Goal: Check status: Check status

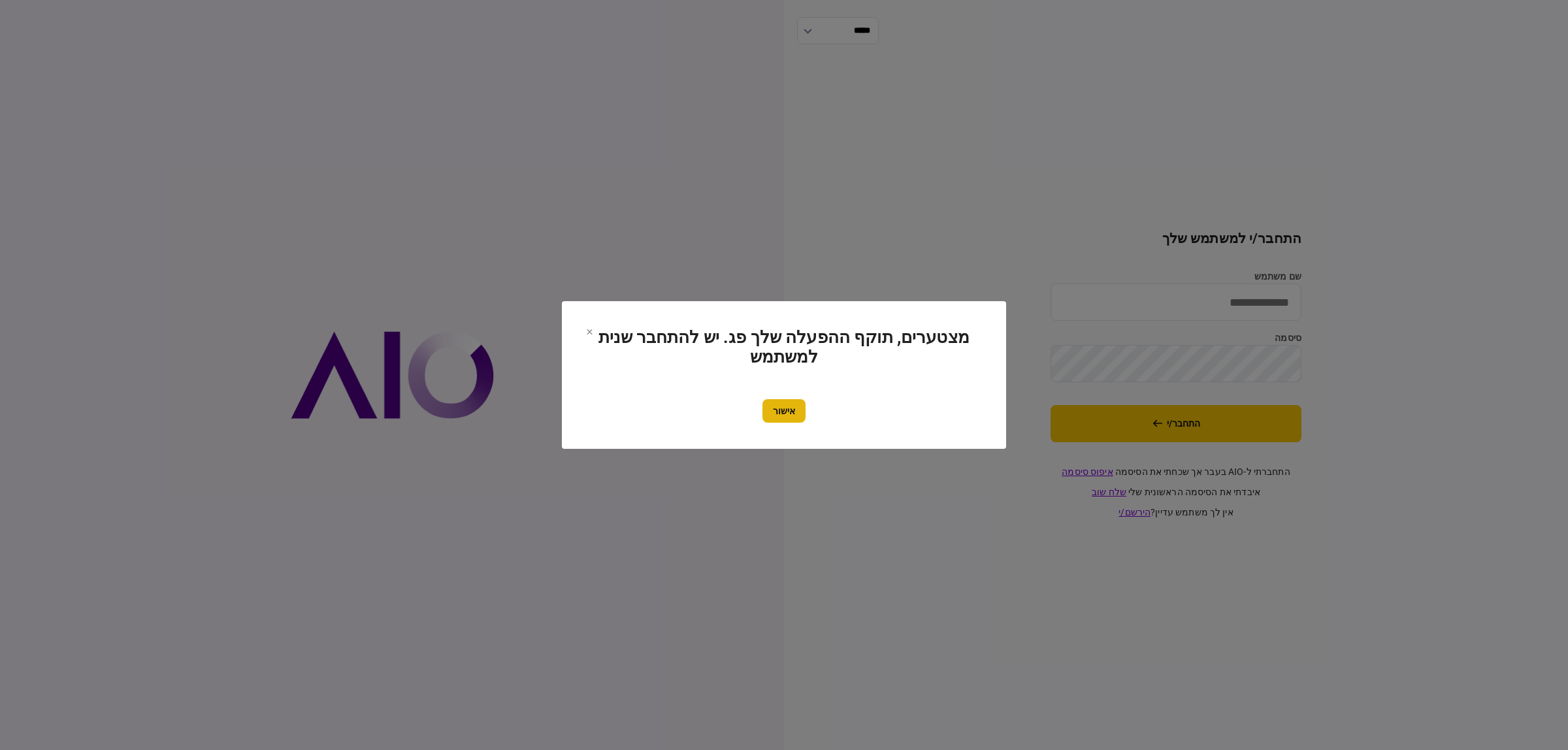
type input "**********"
click at [800, 411] on button "אישור" at bounding box center [784, 411] width 43 height 24
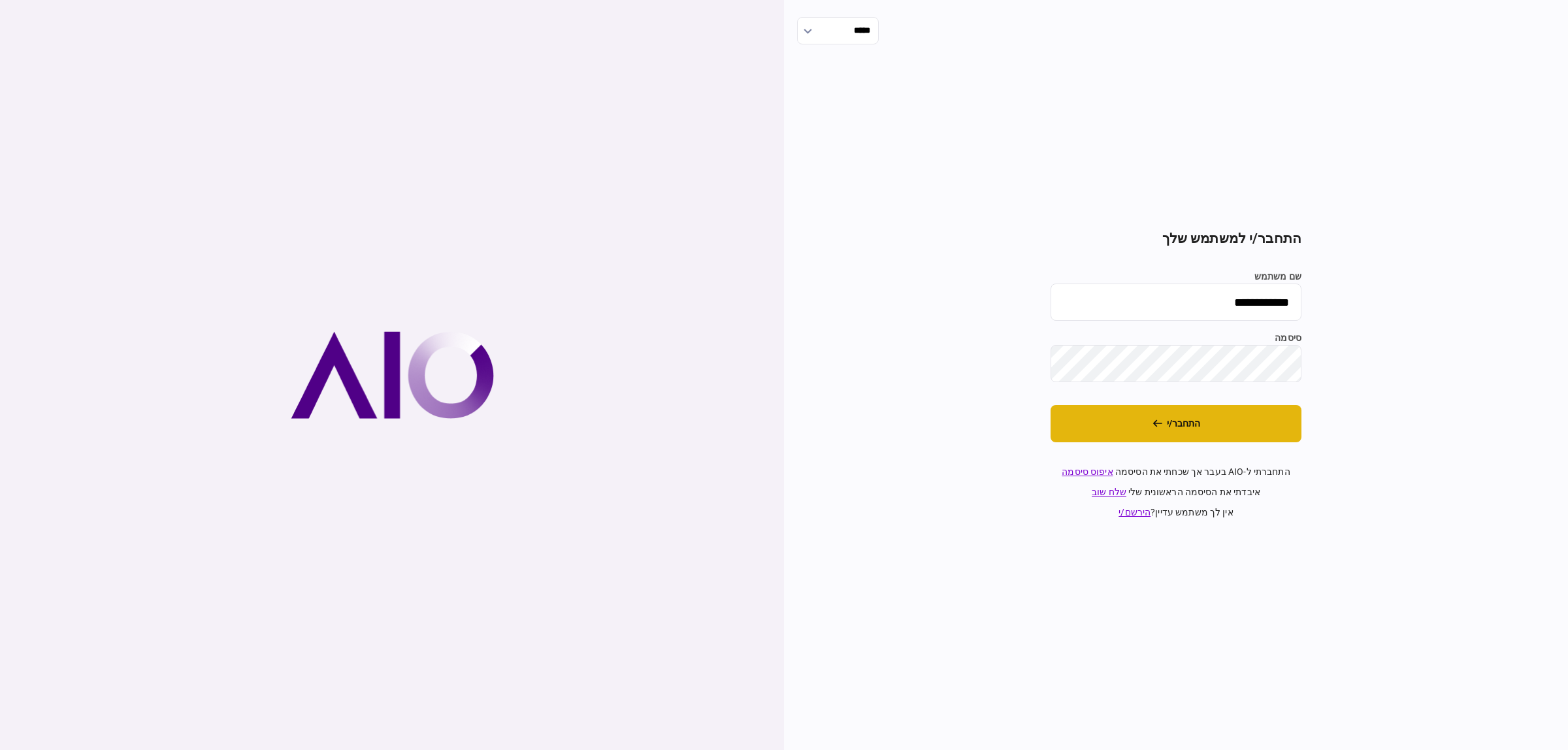
click at [1209, 415] on button "התחבר/י" at bounding box center [1175, 424] width 251 height 38
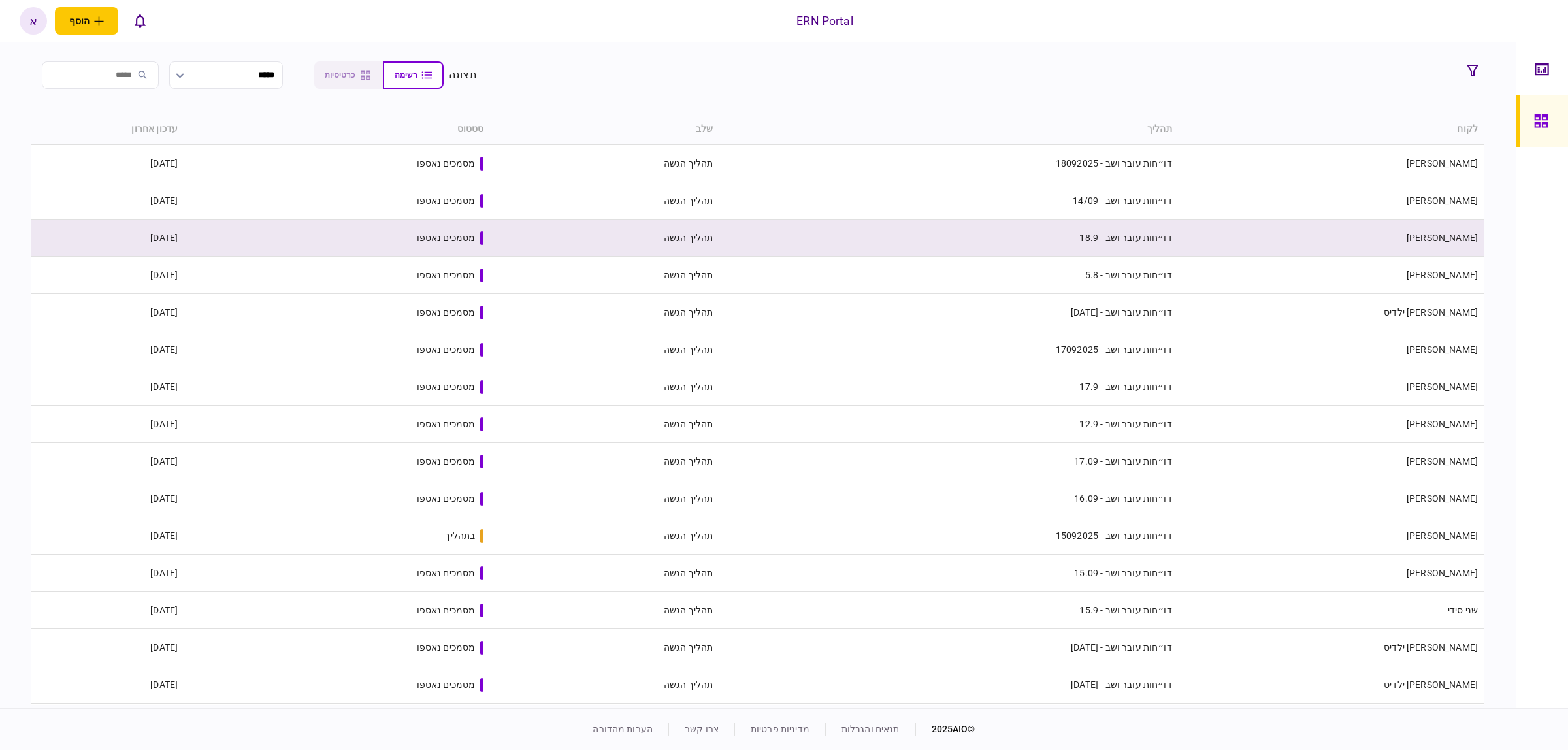
click at [553, 246] on td "תהליך הגשה" at bounding box center [604, 238] width 229 height 38
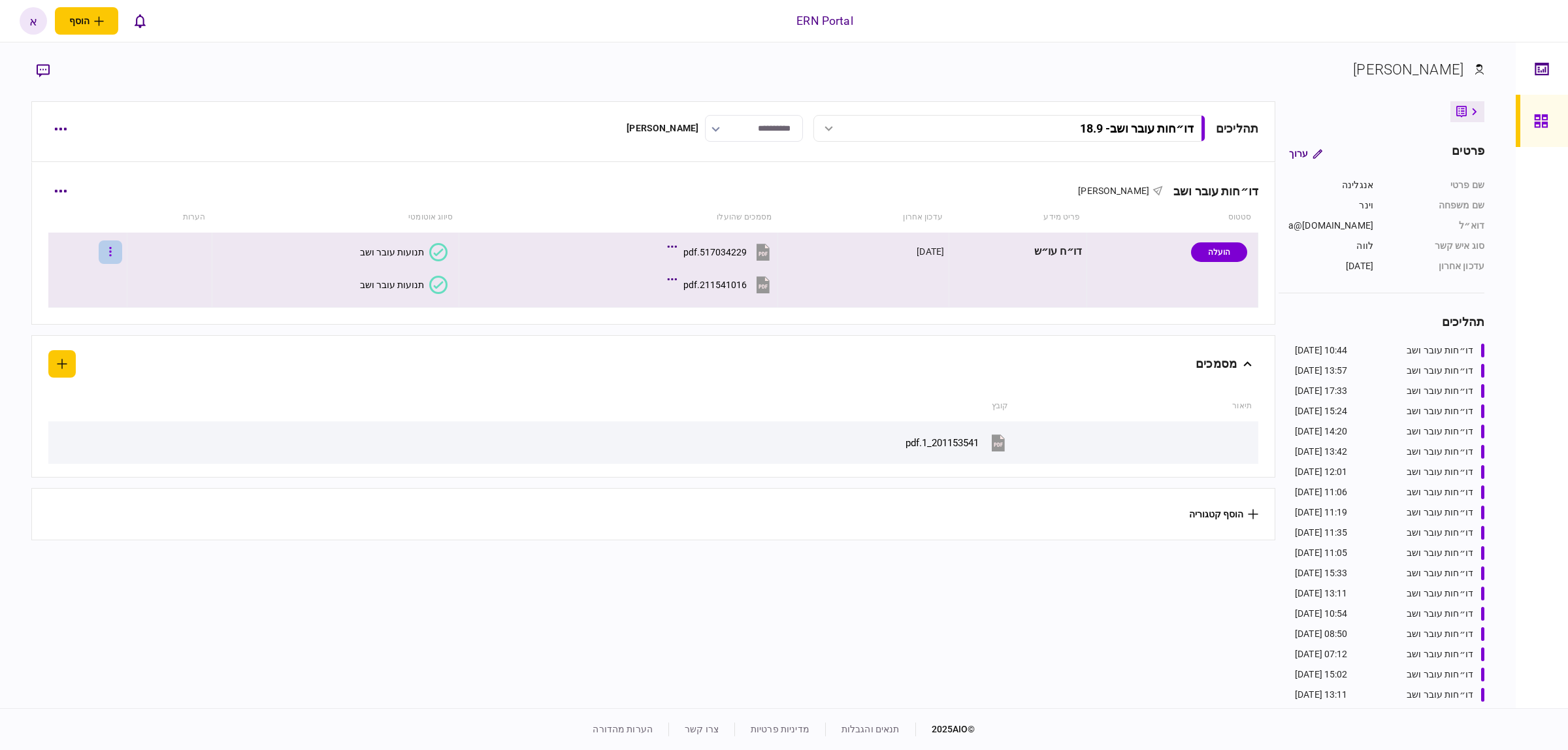
click at [122, 249] on button "button" at bounding box center [110, 252] width 24 height 24
click at [87, 422] on span "העלה קובץ" at bounding box center [88, 421] width 51 height 16
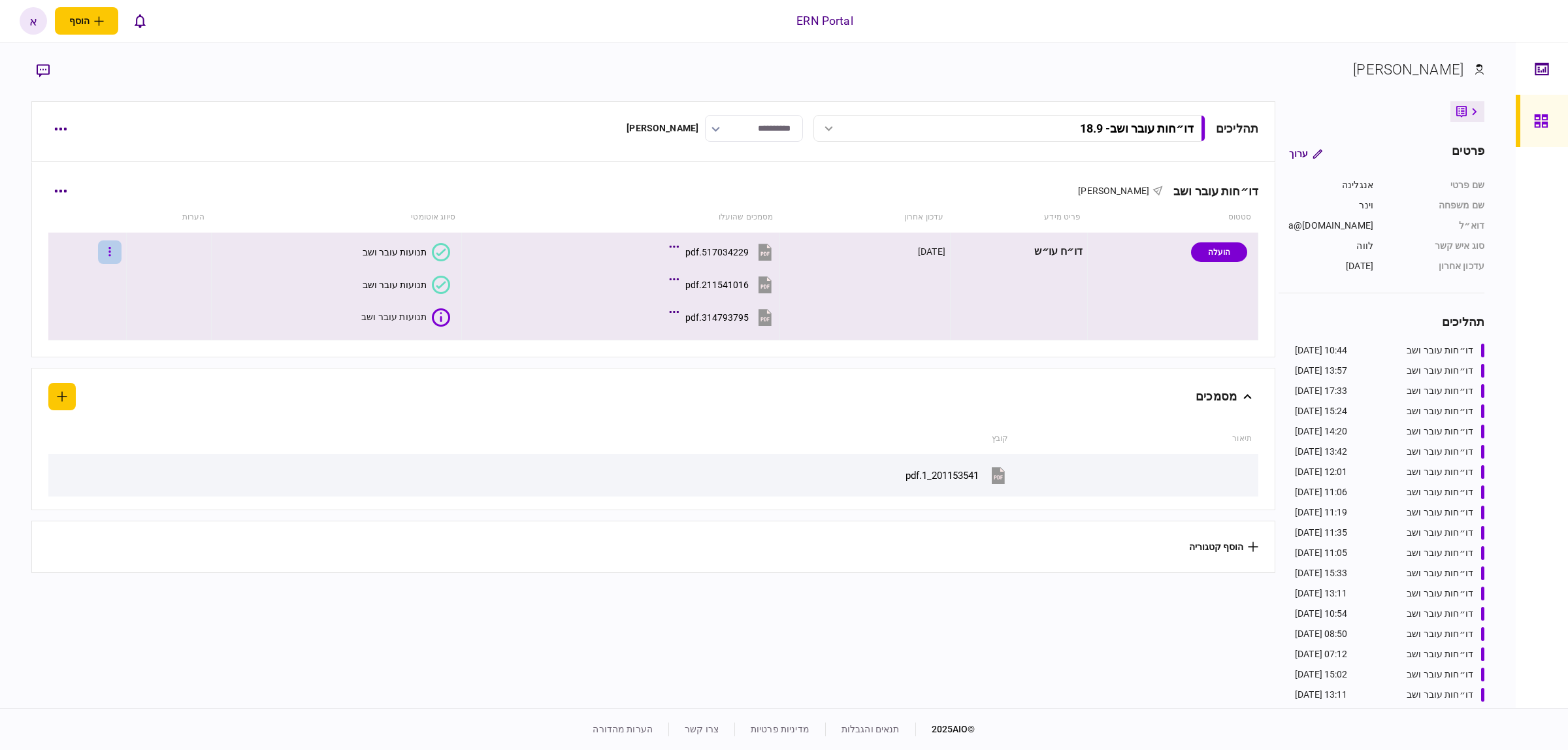
click at [122, 255] on button "button" at bounding box center [110, 252] width 24 height 24
click at [89, 429] on span "העלה קובץ" at bounding box center [88, 421] width 51 height 16
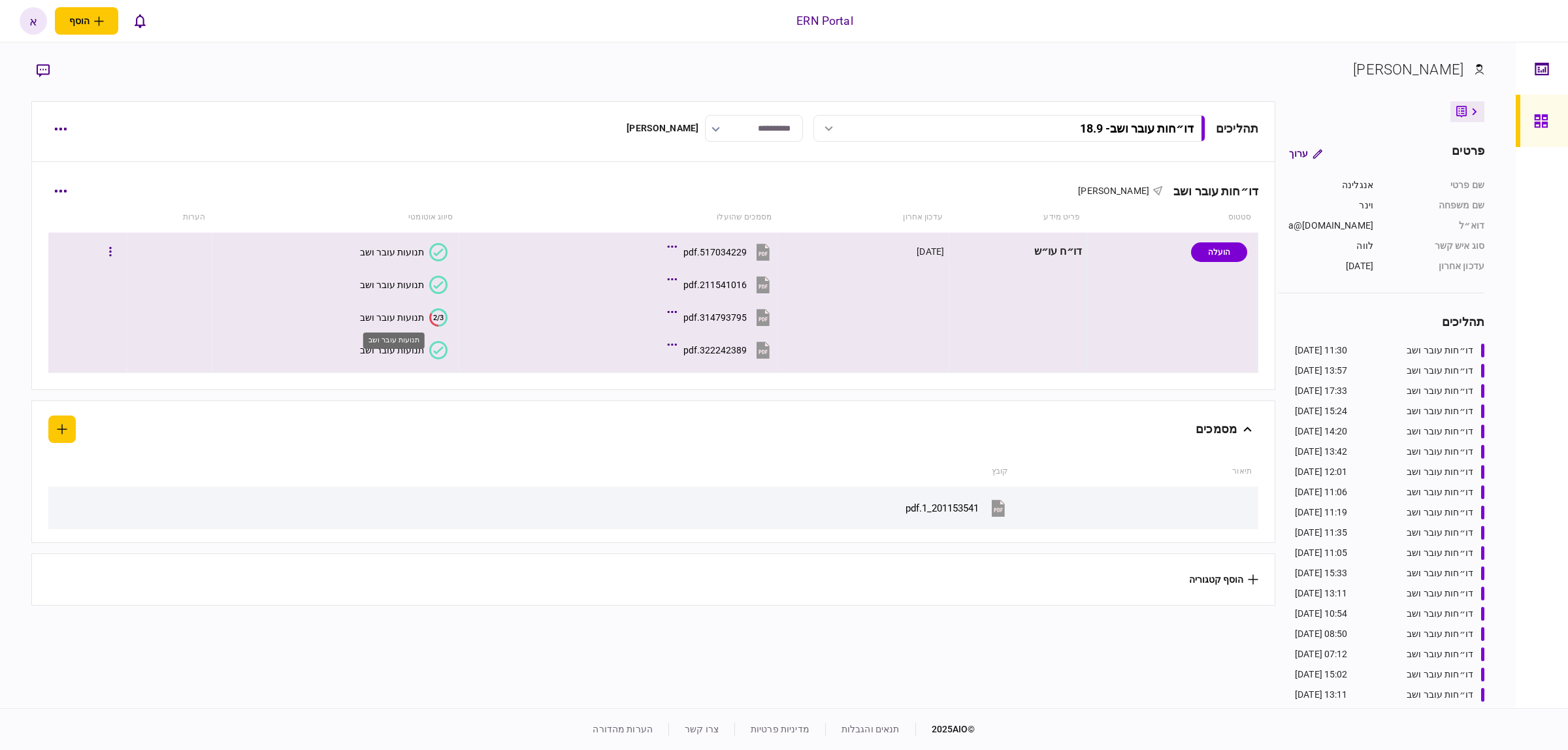
click at [402, 317] on div "תנועות עובר ושב" at bounding box center [392, 317] width 64 height 11
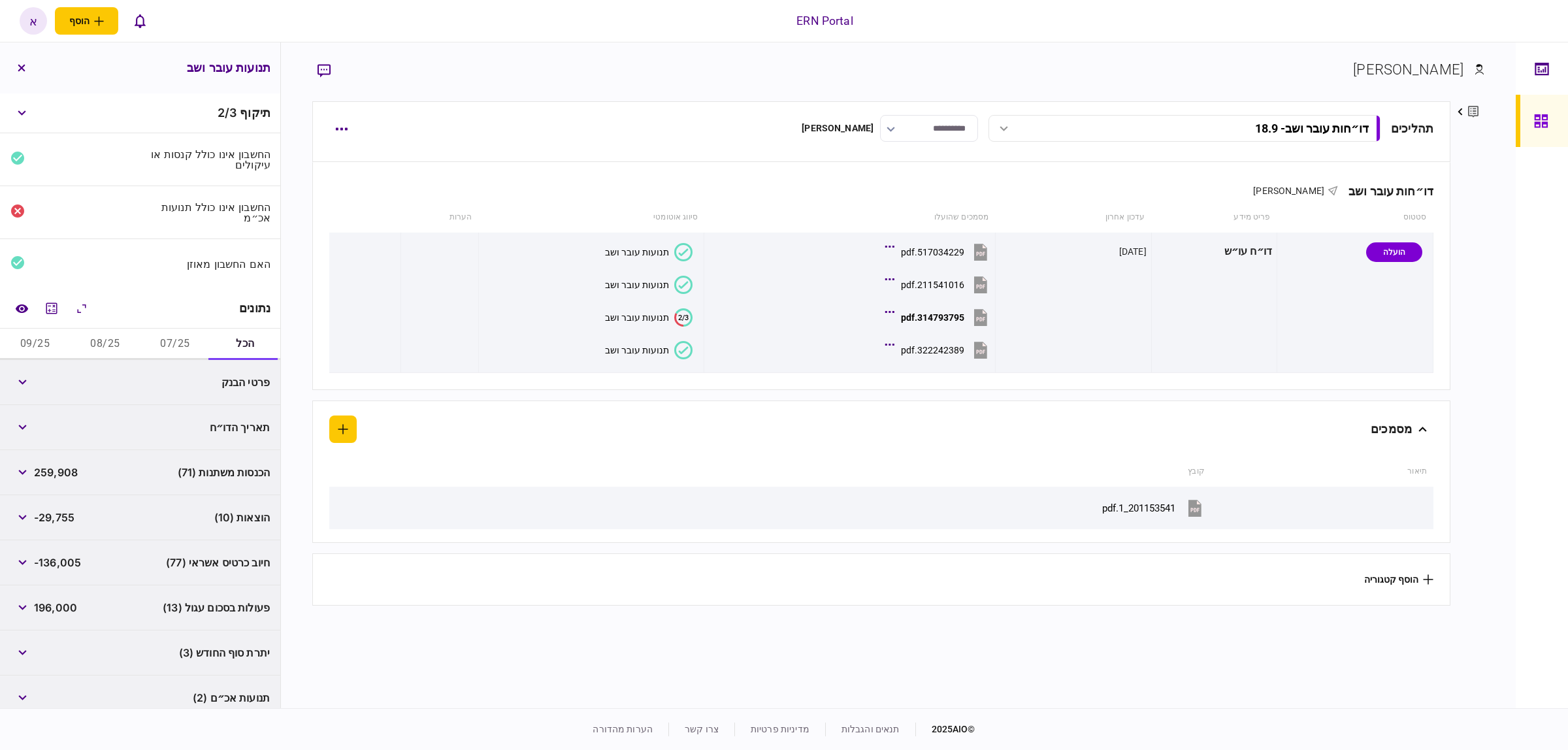
click at [184, 340] on button "07/25" at bounding box center [175, 344] width 70 height 31
click at [24, 431] on button "button" at bounding box center [22, 427] width 24 height 24
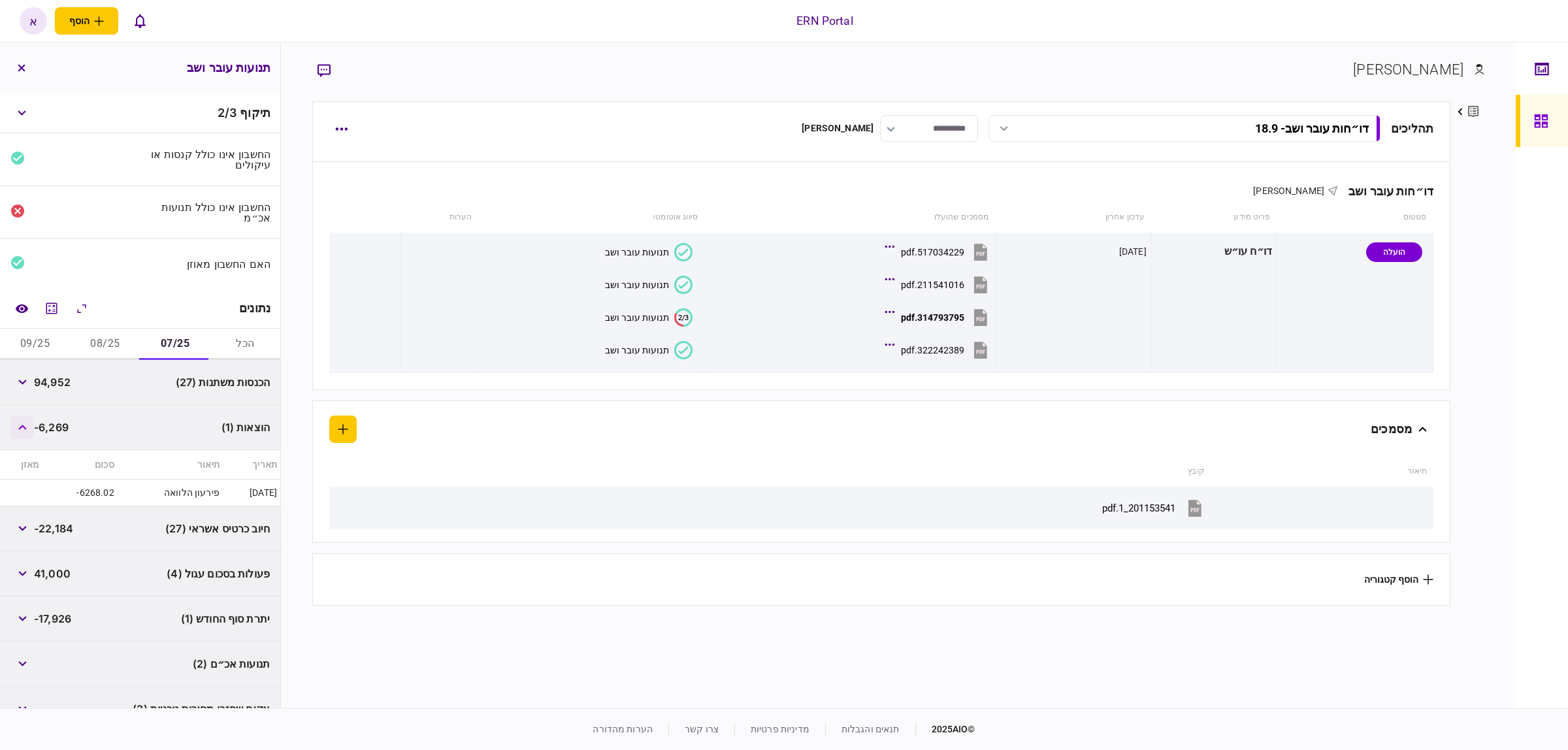
click at [24, 431] on button "button" at bounding box center [22, 427] width 24 height 24
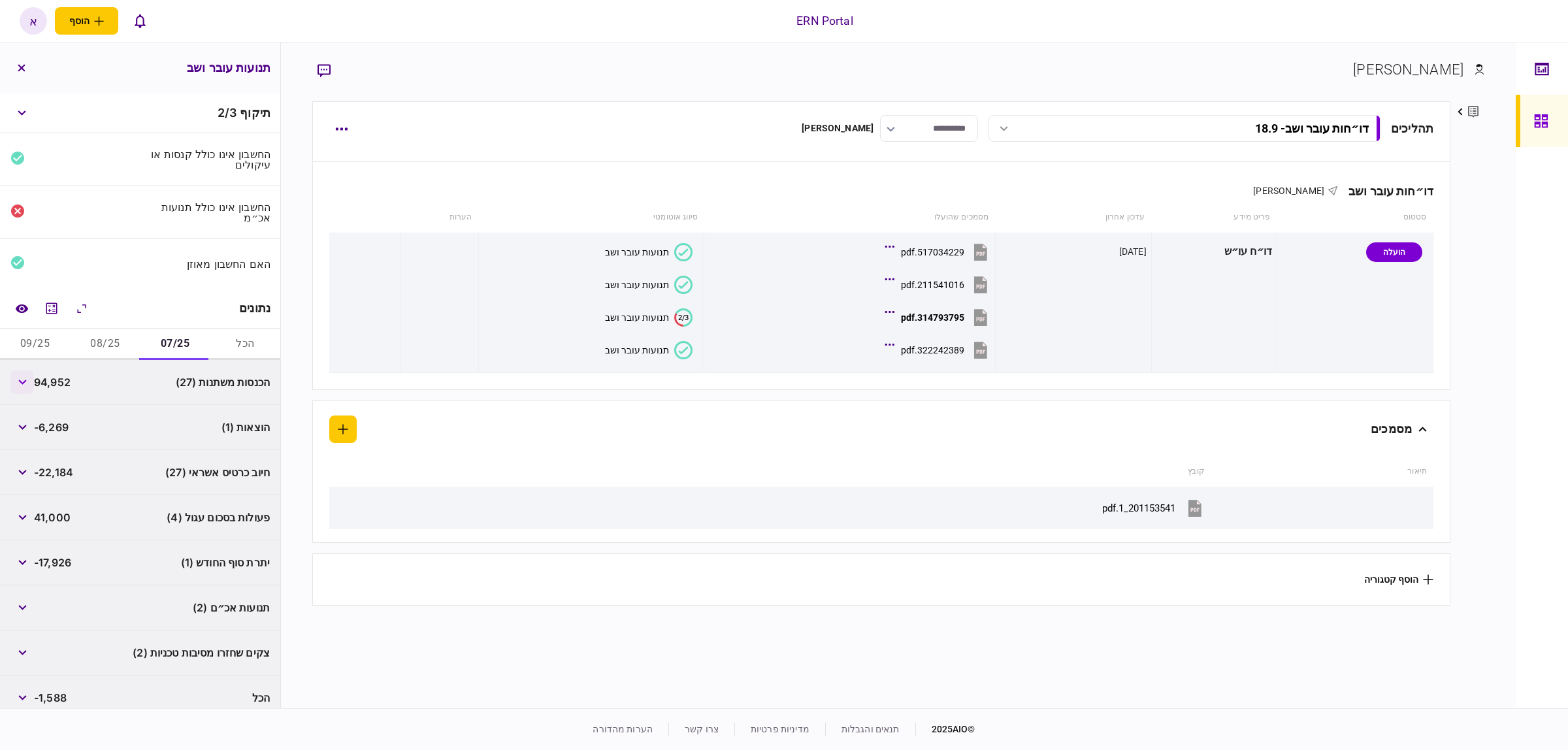
click at [28, 379] on button "button" at bounding box center [22, 382] width 24 height 24
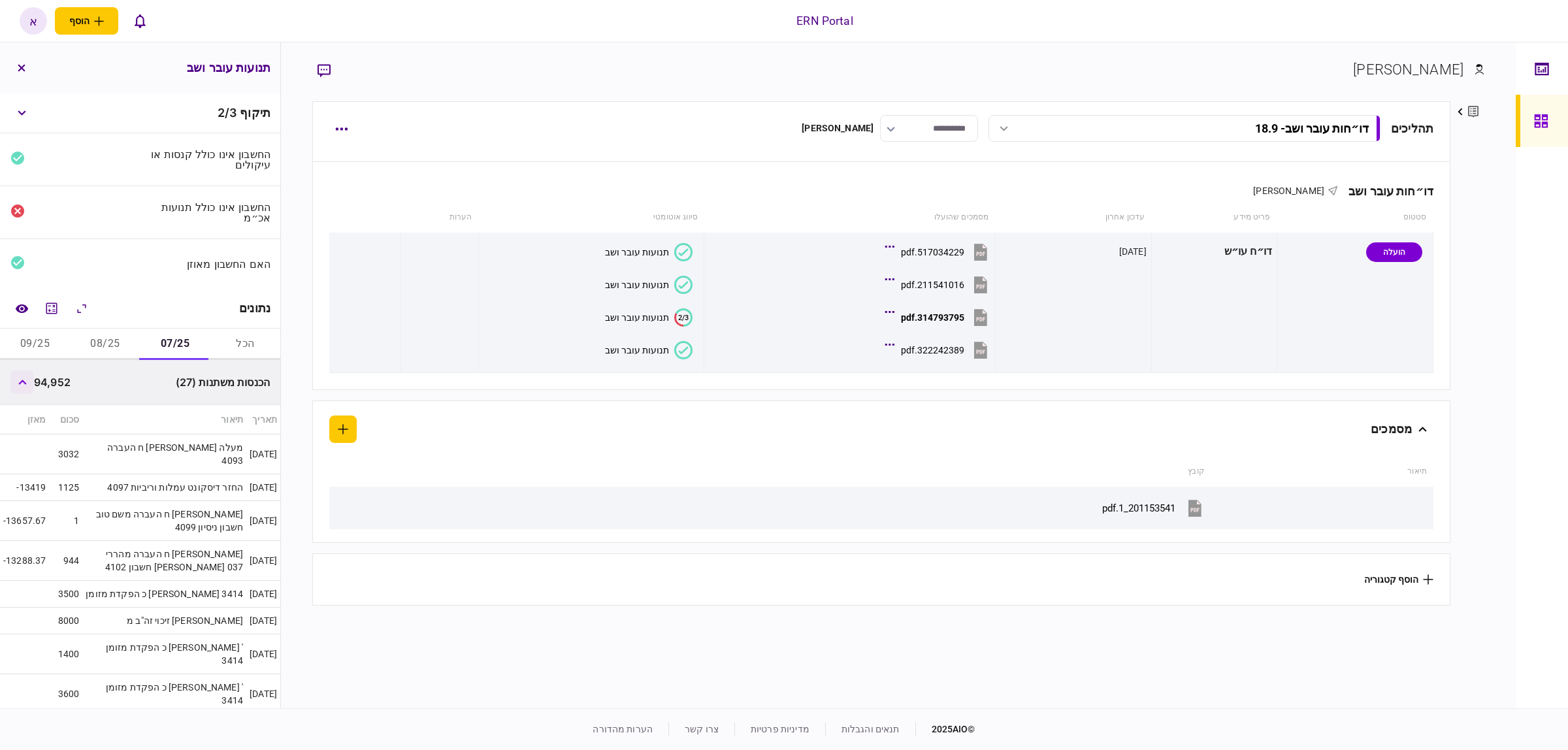
click at [28, 379] on button "button" at bounding box center [22, 382] width 24 height 24
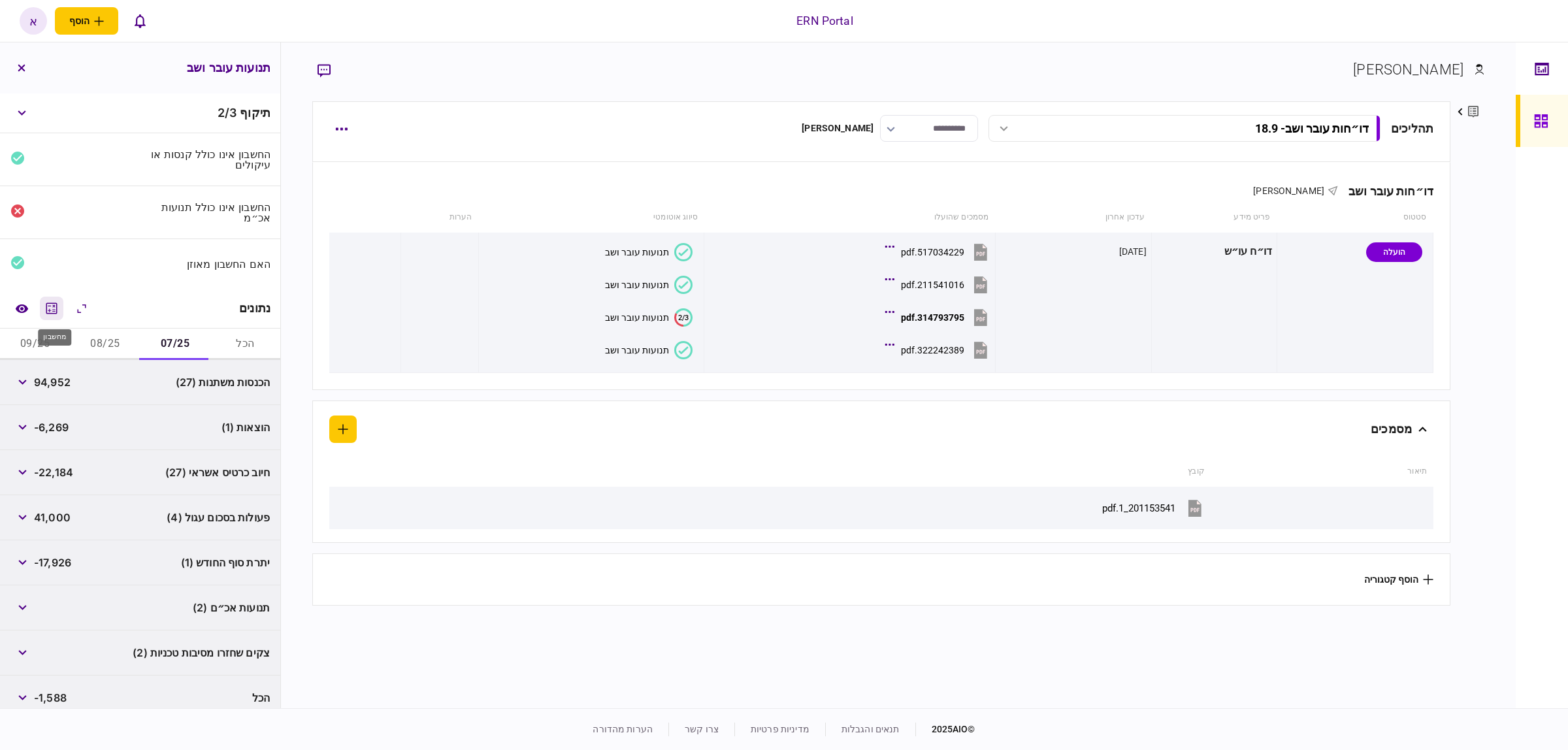
click at [60, 308] on icon "מחשבון" at bounding box center [52, 308] width 16 height 16
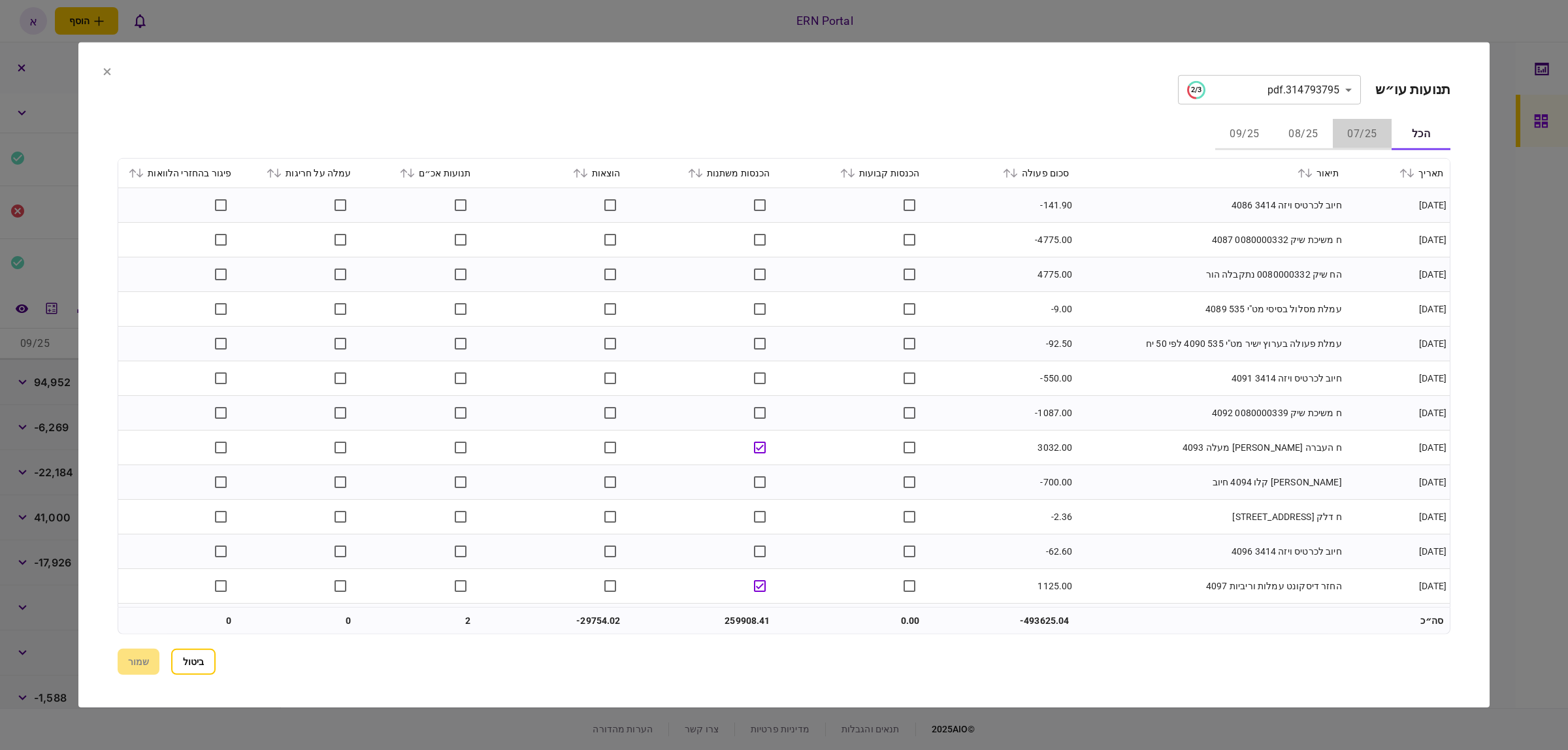
click at [1364, 132] on button "07/25" at bounding box center [1362, 134] width 59 height 31
click at [1011, 174] on icon at bounding box center [1007, 173] width 7 height 9
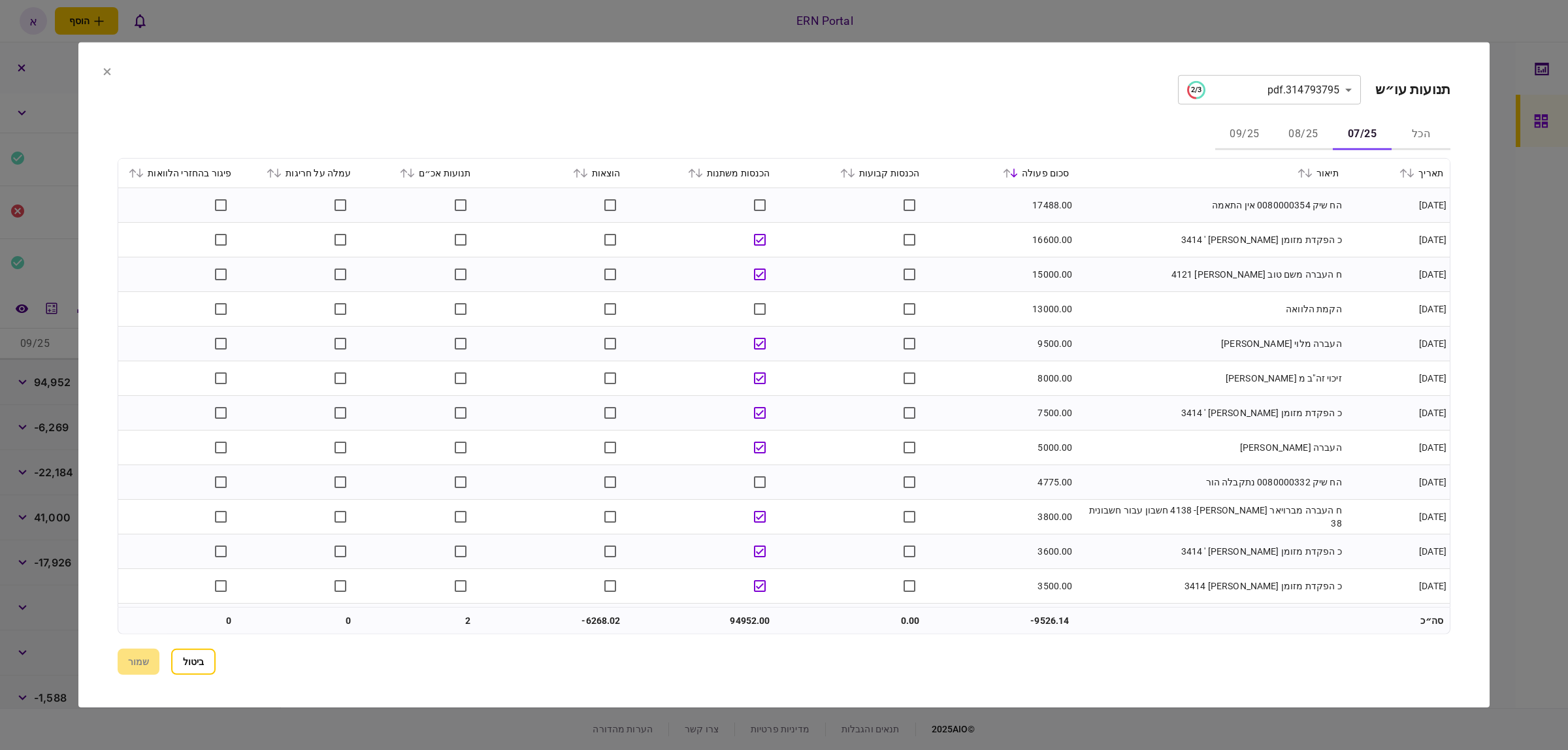
click at [1403, 175] on icon at bounding box center [1404, 173] width 8 height 9
click at [1016, 170] on button at bounding box center [1011, 173] width 18 height 8
click at [407, 172] on icon at bounding box center [404, 173] width 8 height 9
click at [1011, 173] on icon at bounding box center [1007, 173] width 7 height 9
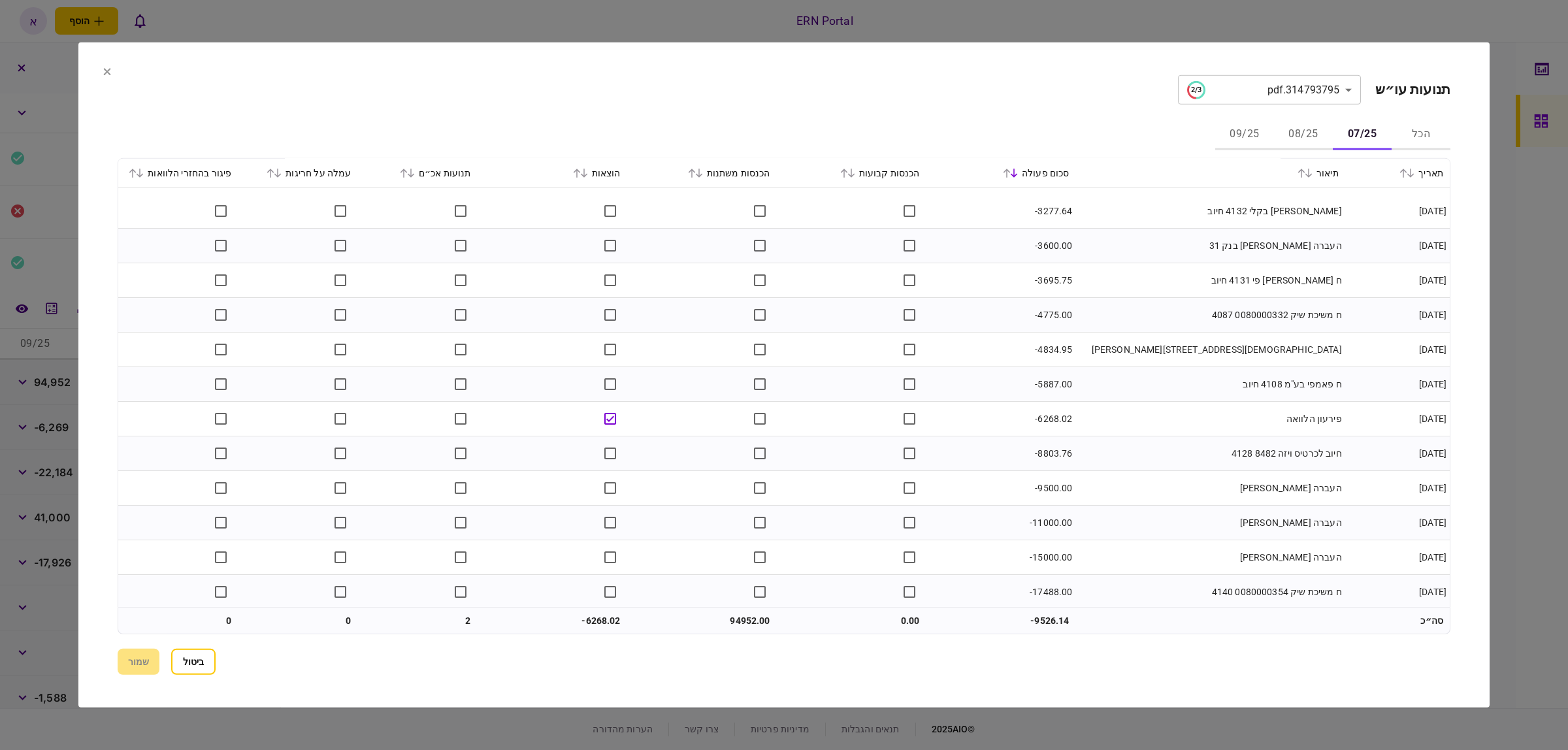
scroll to position [2629, 0]
click at [1296, 134] on button "08/25" at bounding box center [1304, 134] width 59 height 31
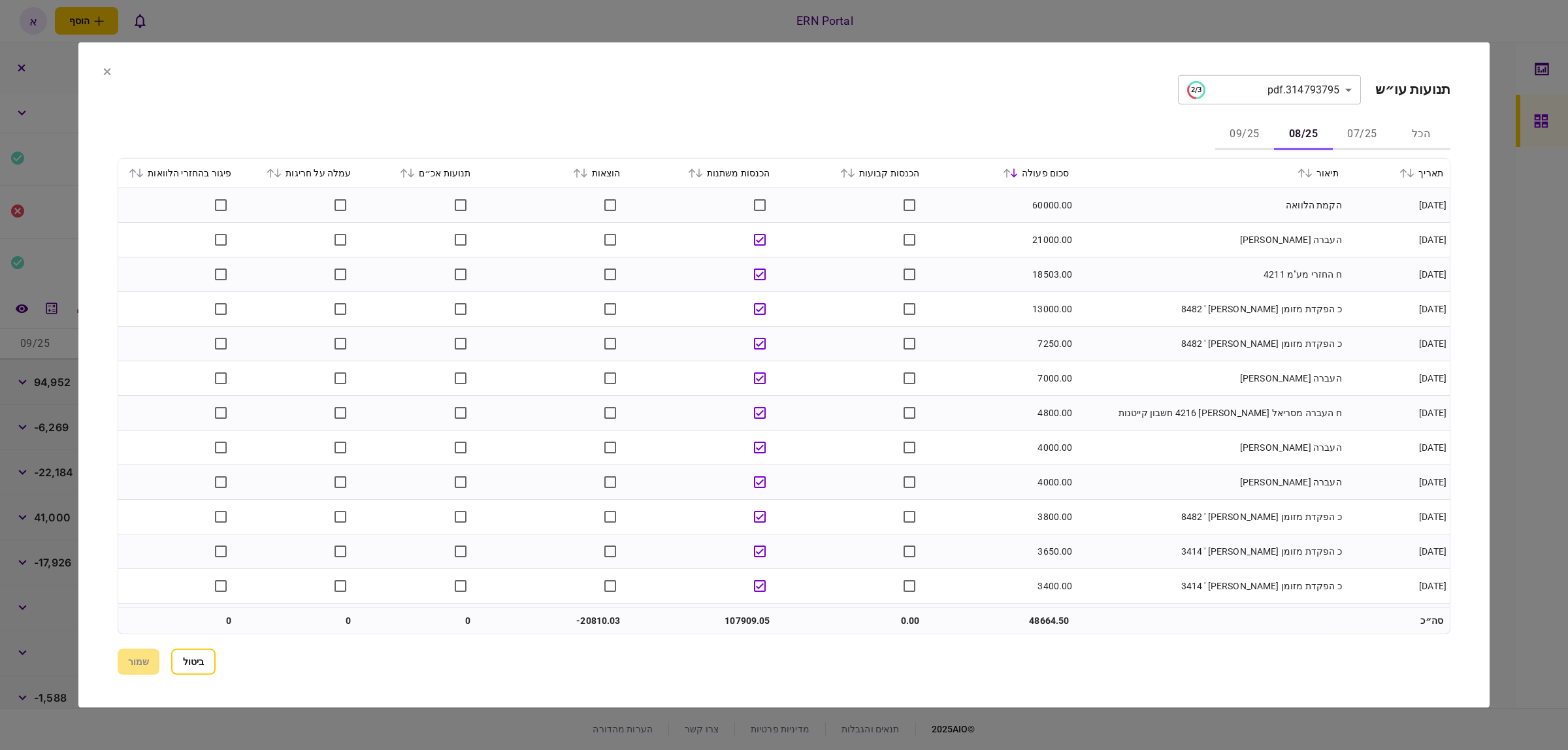
click at [1014, 173] on button at bounding box center [1011, 173] width 18 height 8
click at [1004, 168] on div "סכום פעולה" at bounding box center [1001, 173] width 137 height 16
click at [1018, 172] on icon at bounding box center [1014, 173] width 7 height 9
click at [1011, 168] on icon at bounding box center [1007, 173] width 8 height 9
click at [1013, 388] on td "7000.00" at bounding box center [1001, 379] width 150 height 34
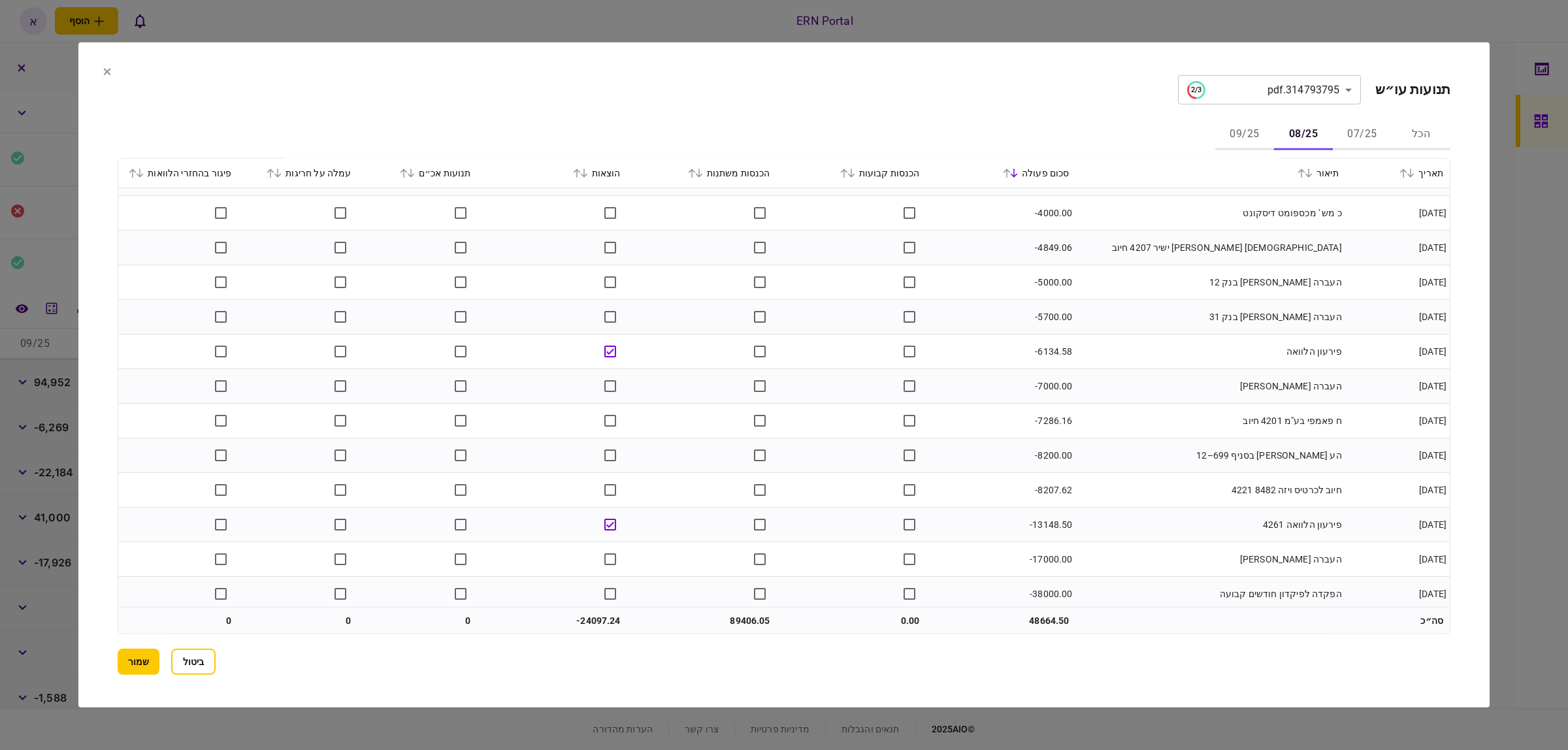
scroll to position [2733, 0]
click at [580, 172] on icon at bounding box center [576, 173] width 7 height 9
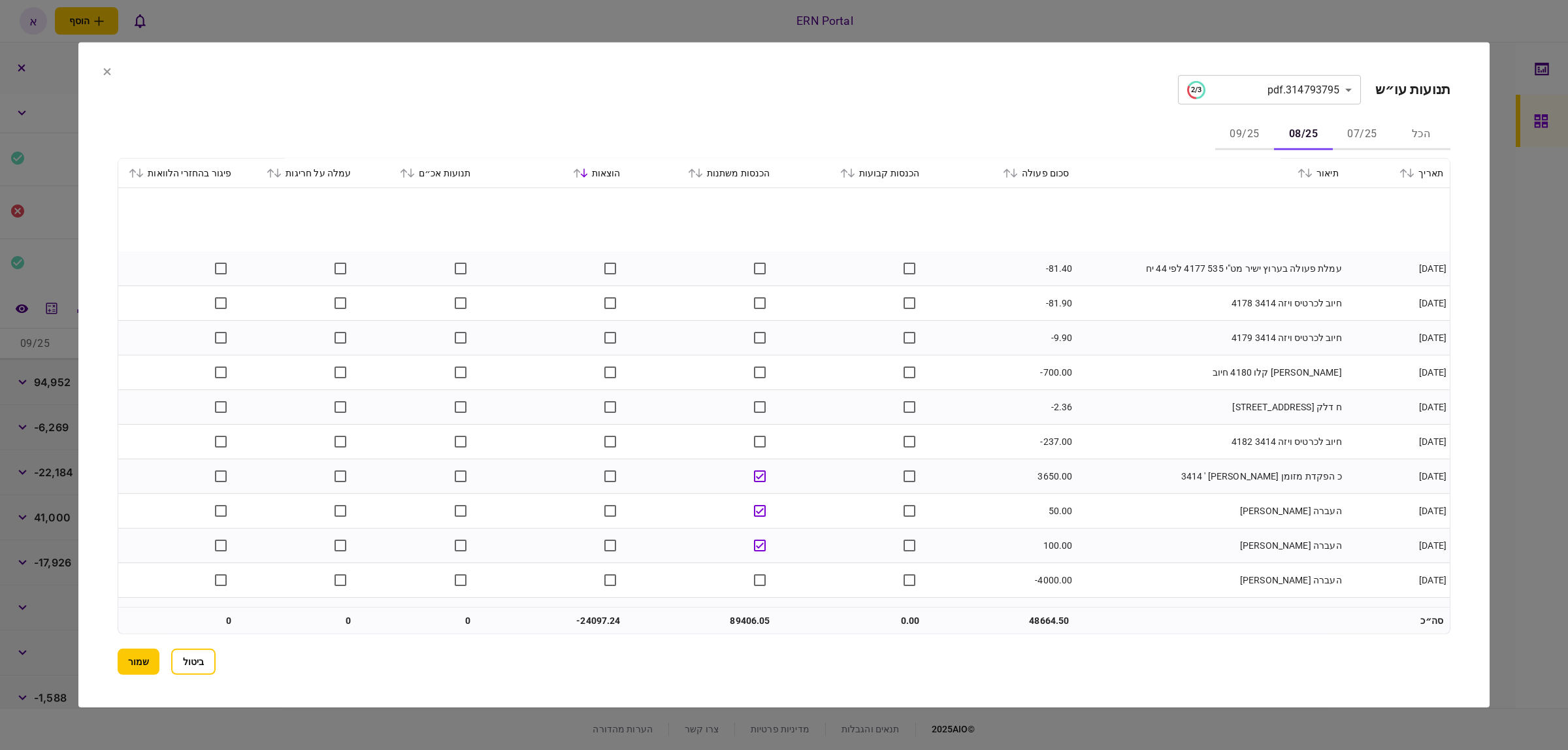
scroll to position [0, 0]
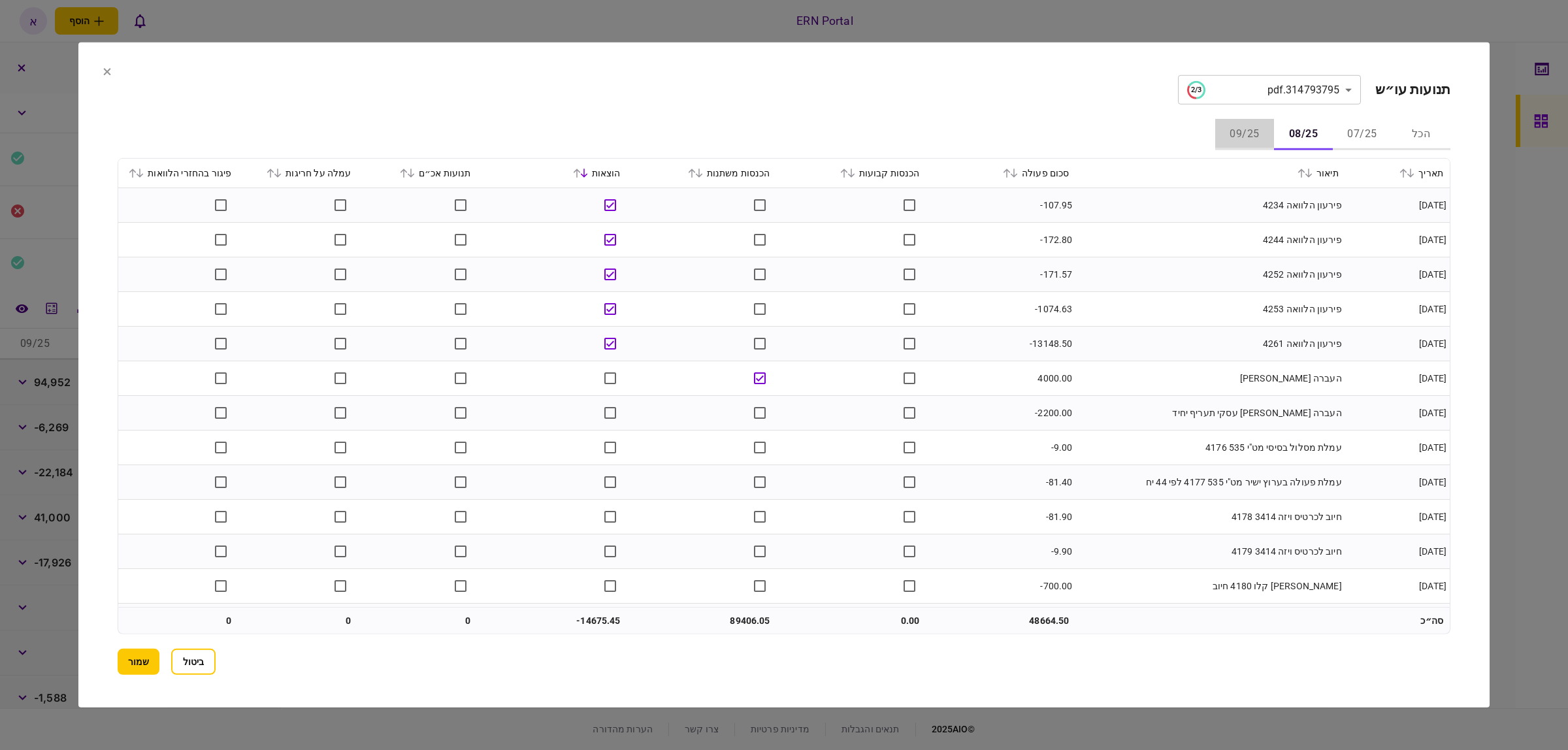
click at [1258, 132] on button "09/25" at bounding box center [1245, 134] width 59 height 31
click at [1008, 171] on icon at bounding box center [1007, 173] width 8 height 9
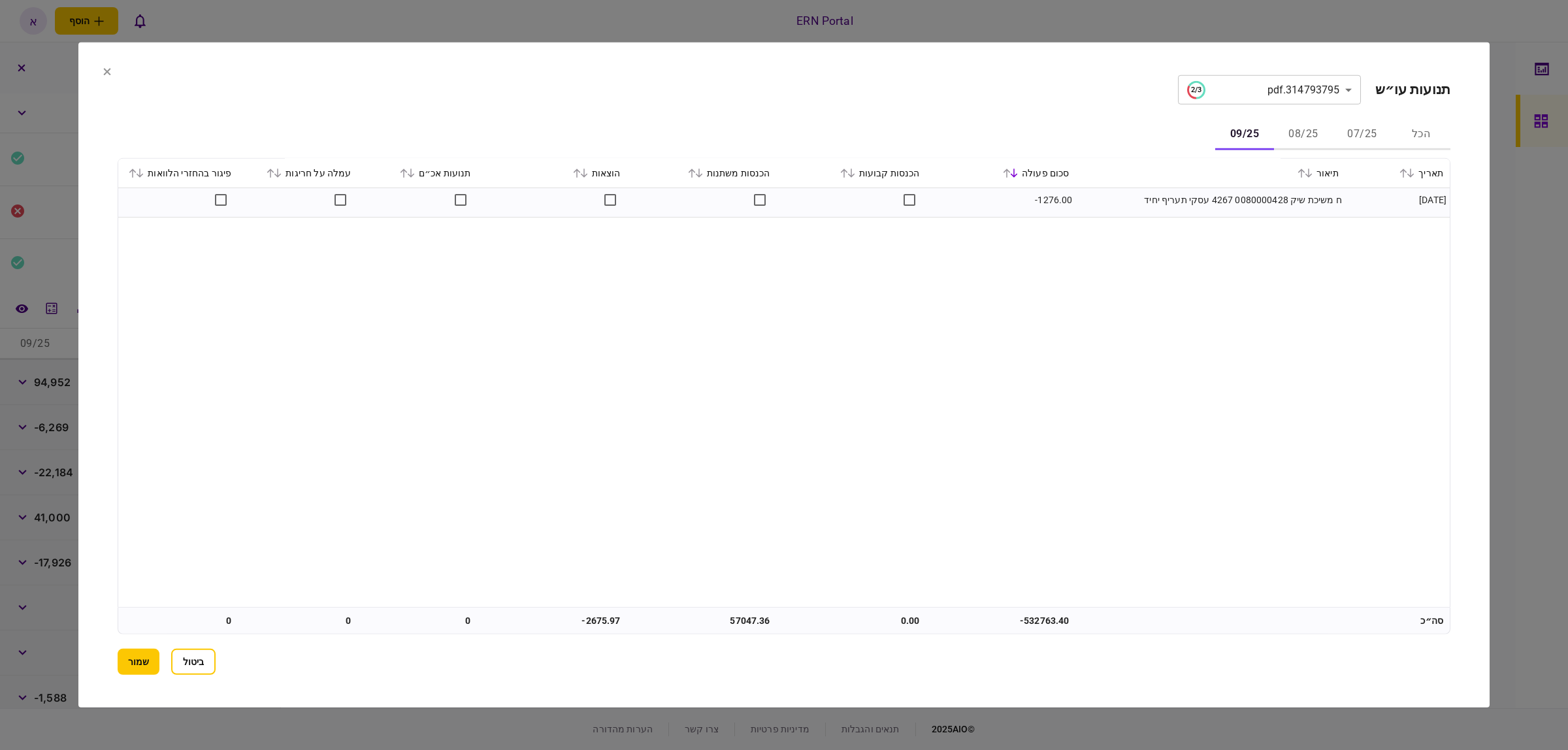
scroll to position [1385, 0]
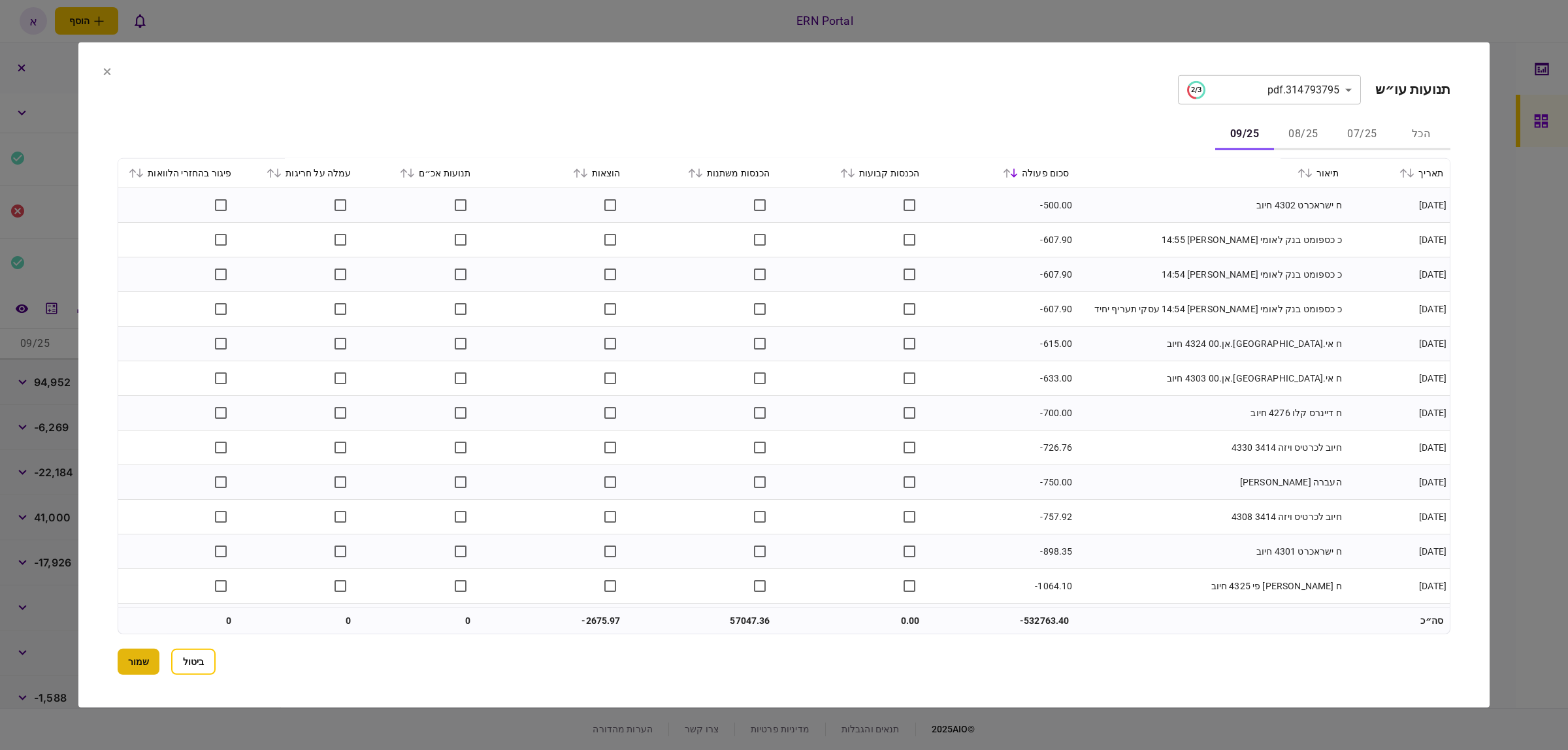
click at [145, 657] on button "שמור" at bounding box center [138, 662] width 42 height 26
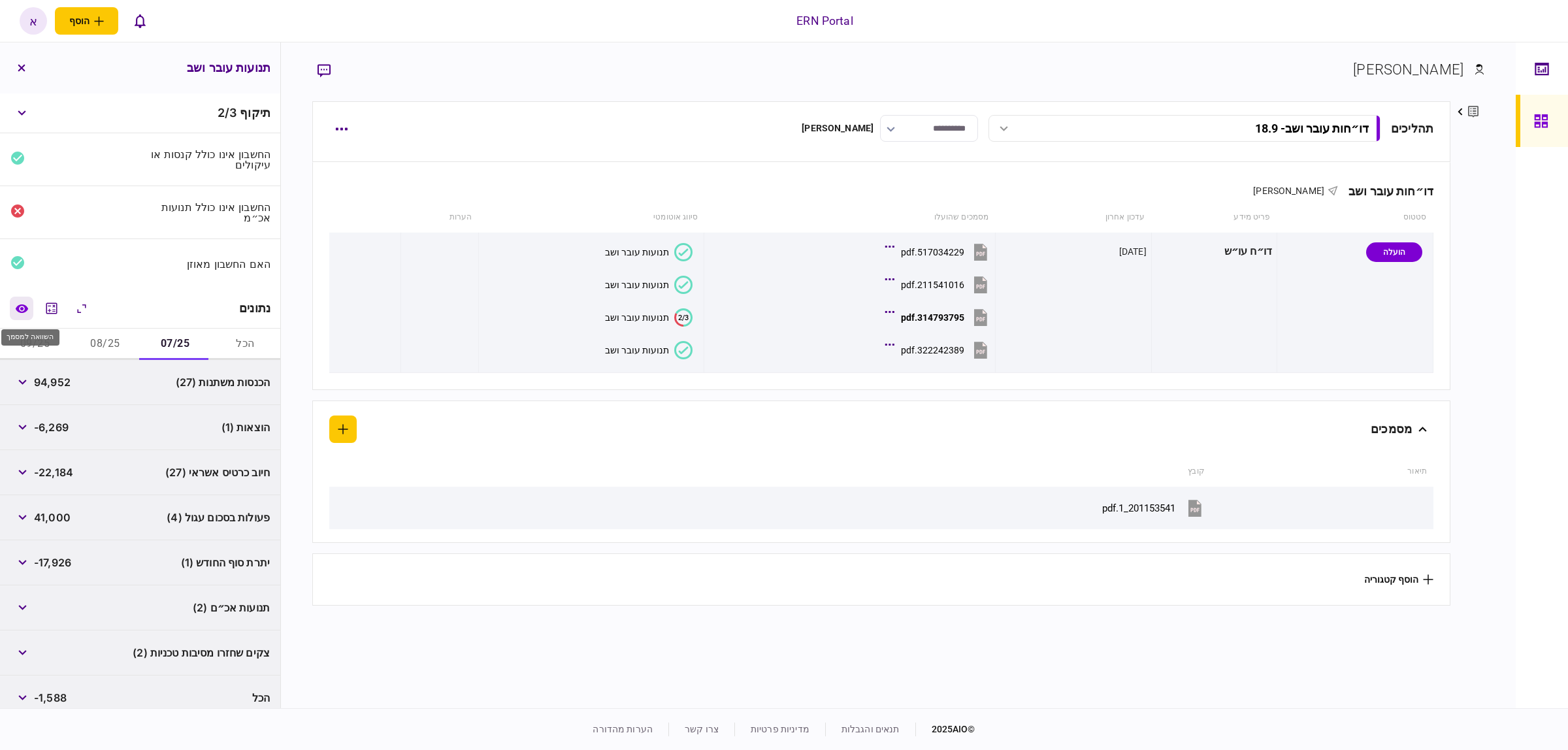
click at [21, 304] on icon "השוואה למסמך" at bounding box center [21, 308] width 14 height 10
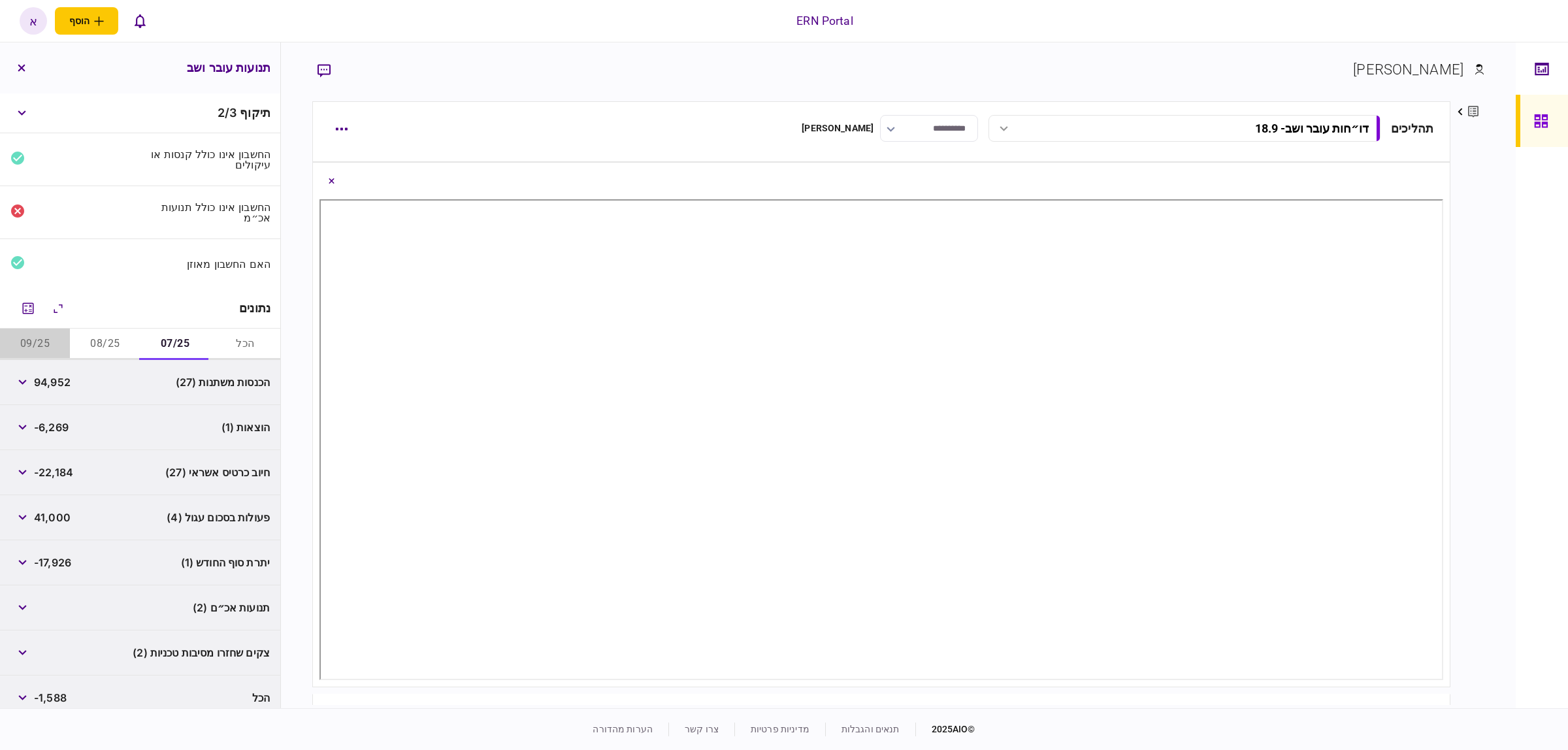
click at [36, 348] on button "09/25" at bounding box center [34, 344] width 70 height 31
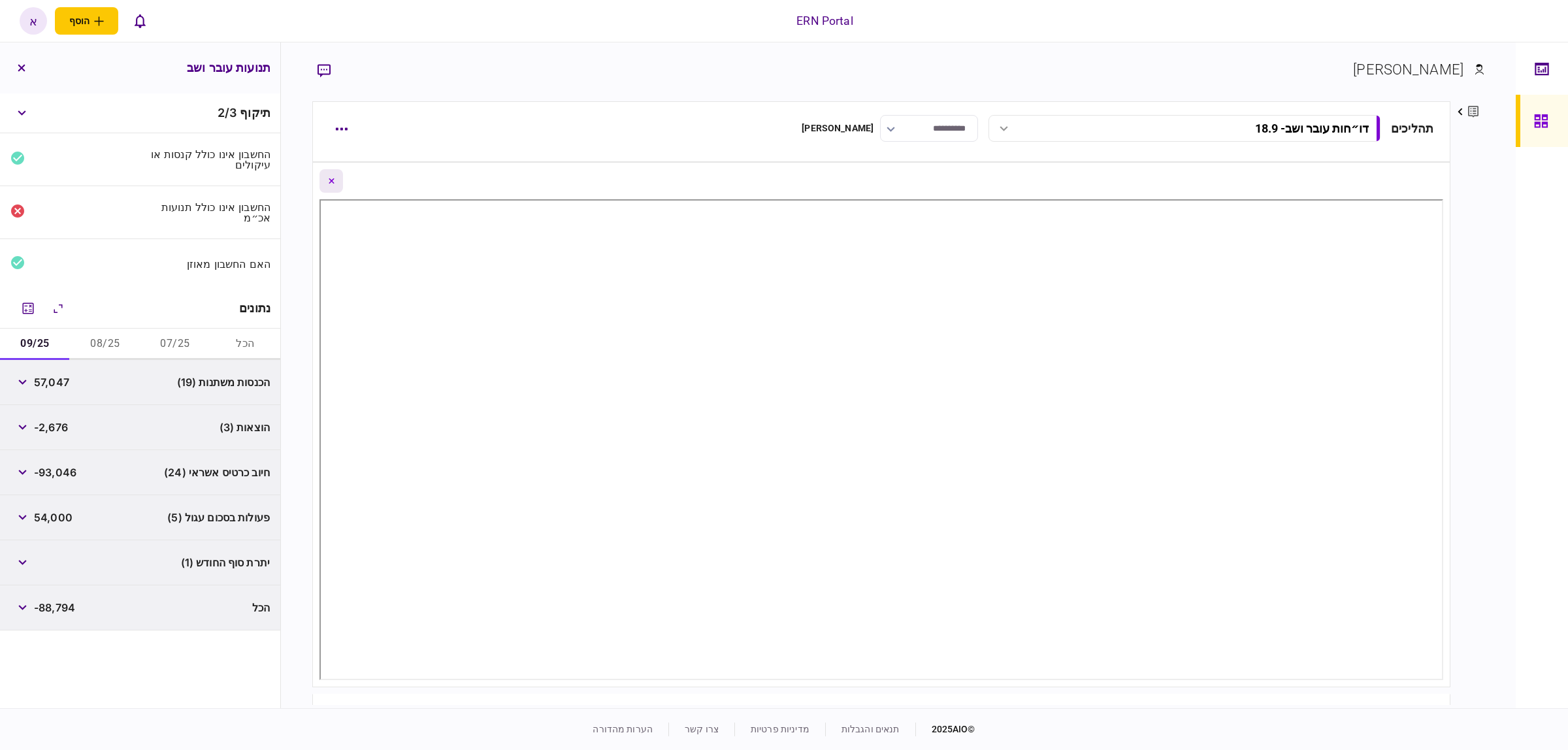
click at [343, 180] on button "Close document view button" at bounding box center [331, 181] width 24 height 24
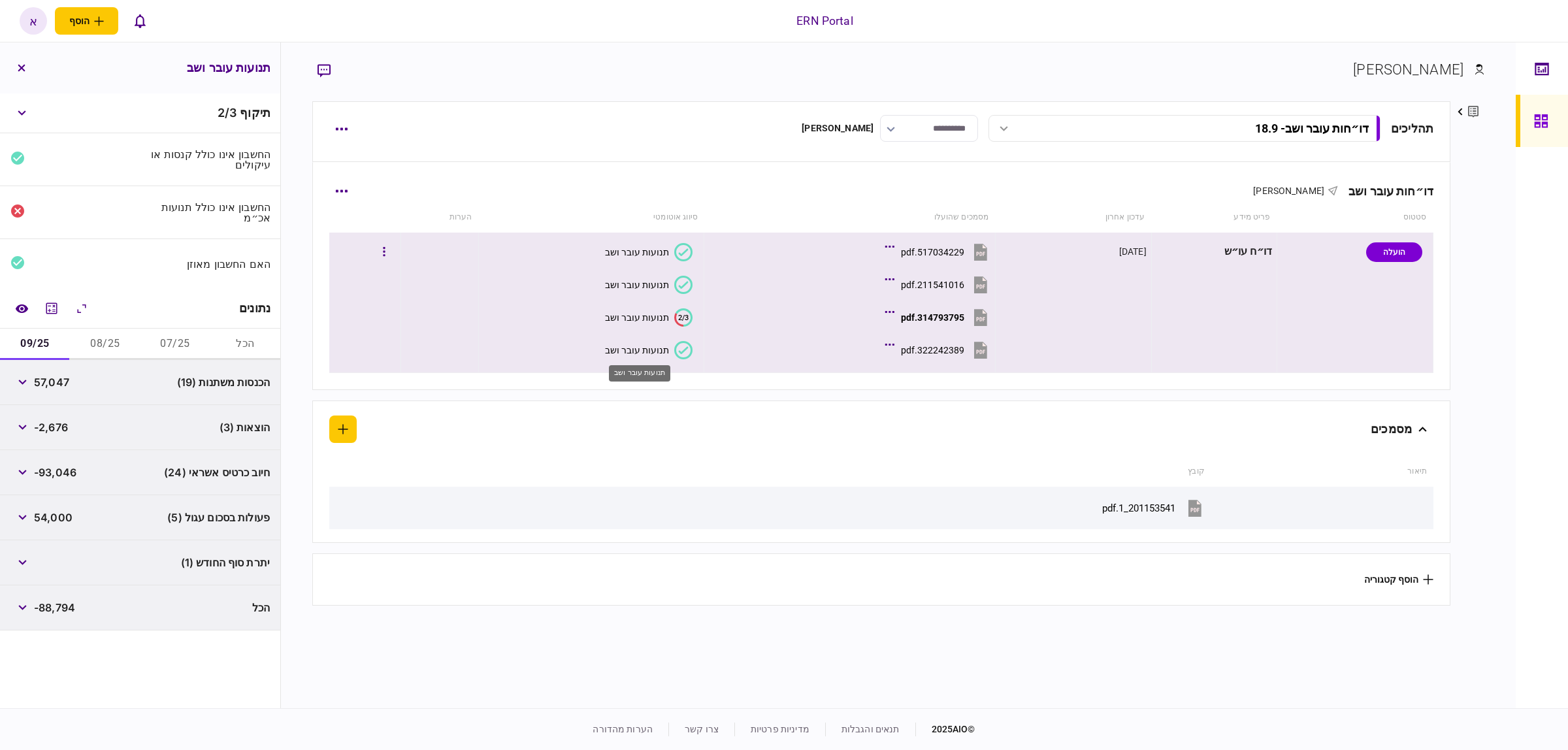
click at [644, 353] on div "תנועות עובר ושב" at bounding box center [637, 350] width 64 height 11
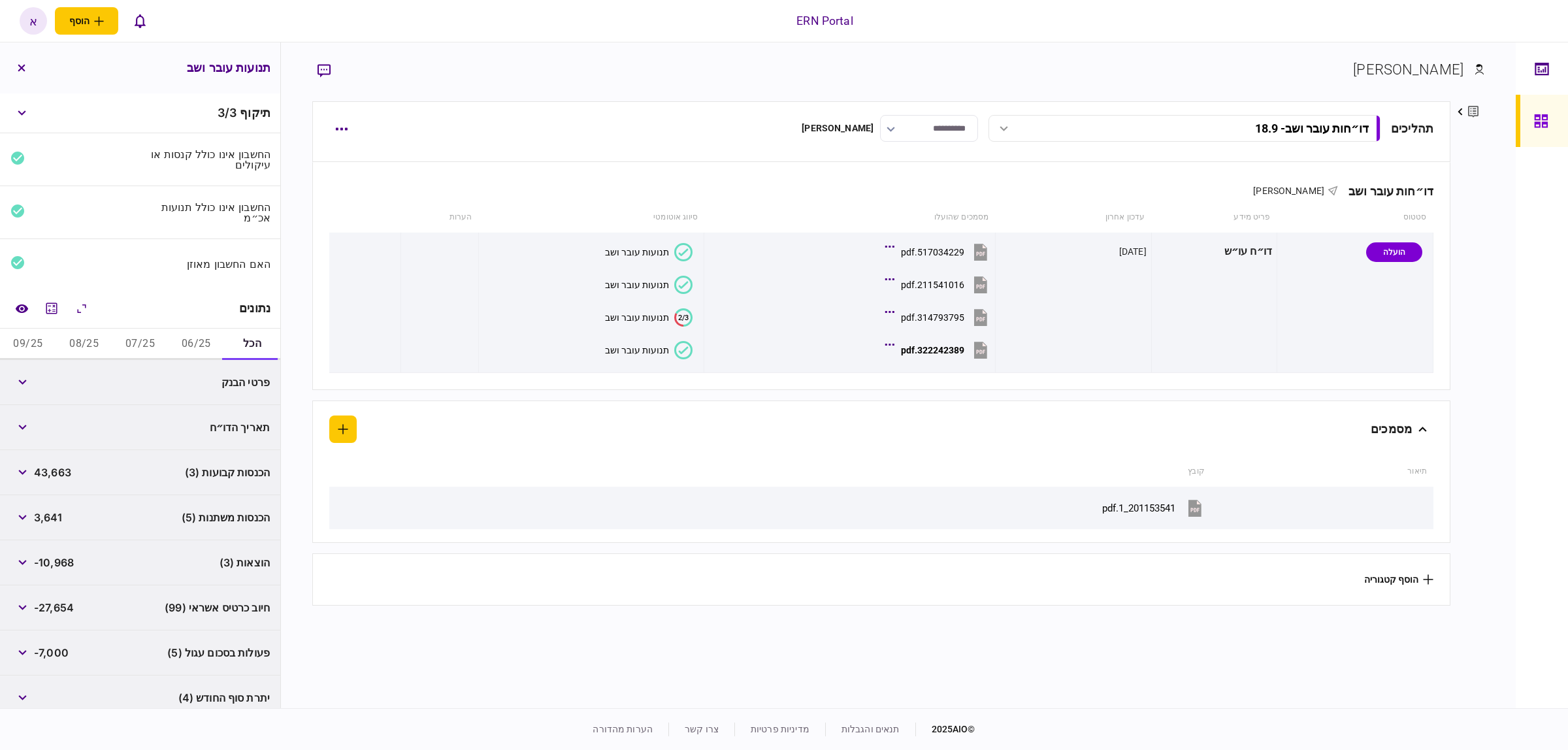
click at [200, 347] on button "06/25" at bounding box center [195, 344] width 56 height 31
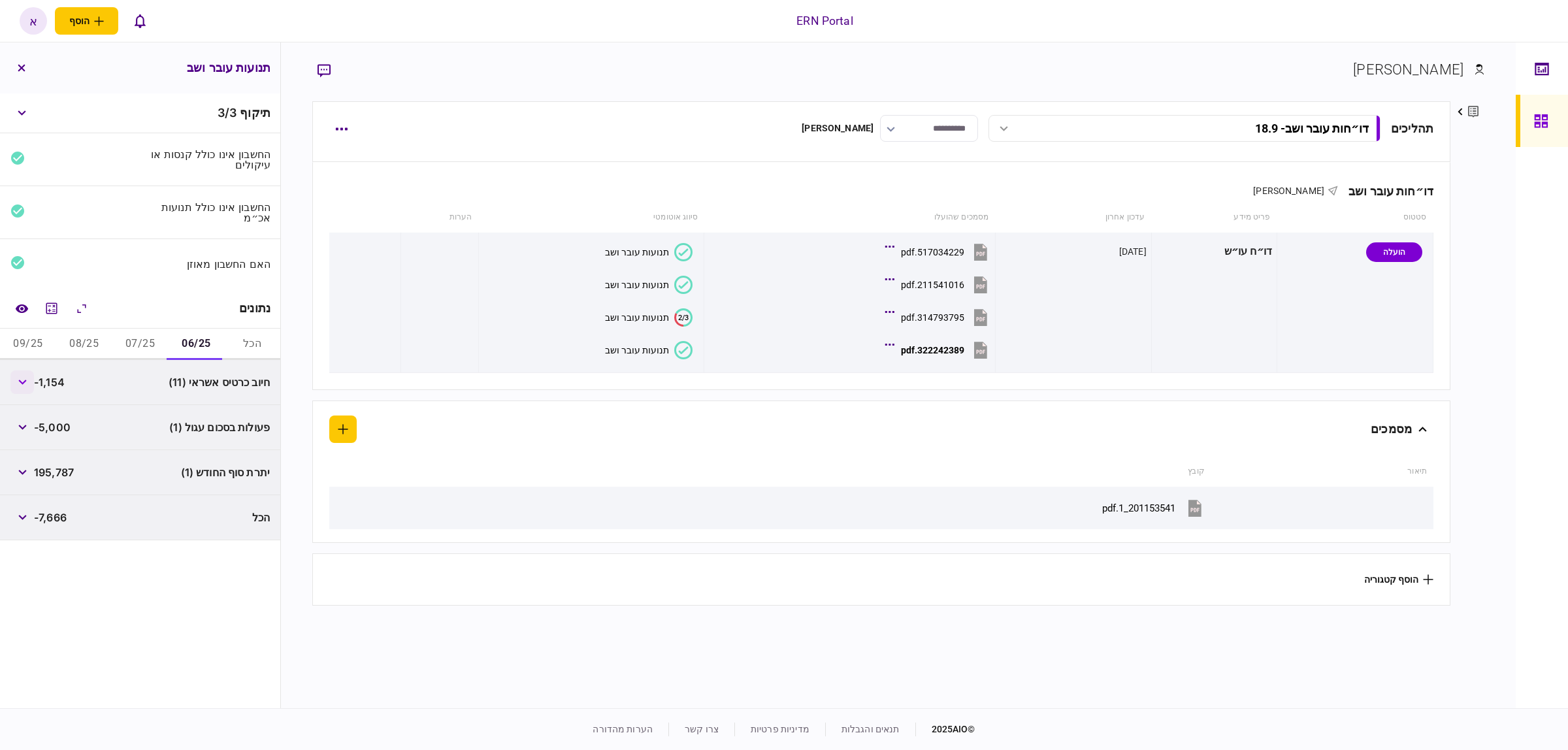
click at [23, 384] on button "button" at bounding box center [22, 382] width 24 height 24
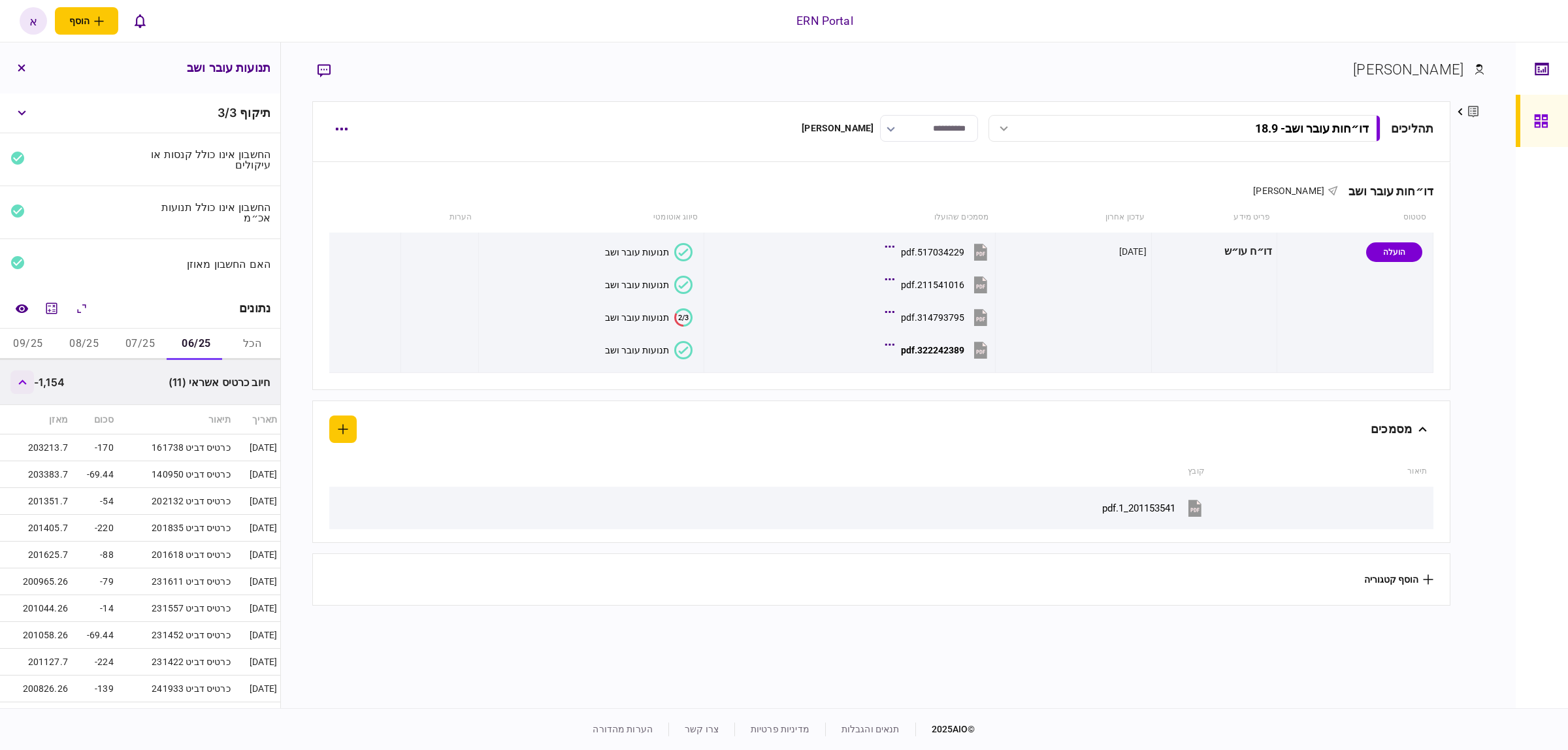
click at [23, 384] on icon "button" at bounding box center [22, 382] width 8 height 5
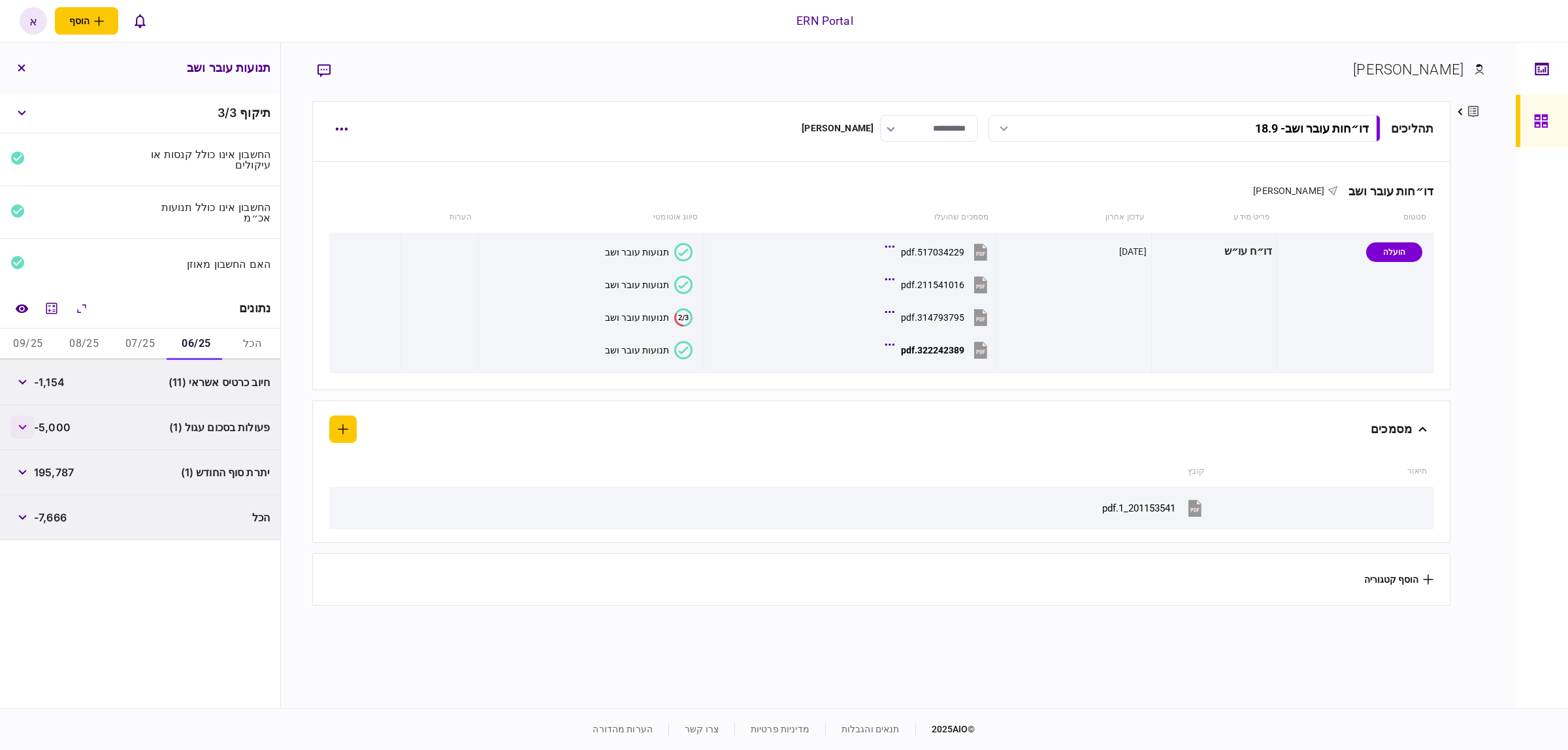
click at [26, 426] on icon "button" at bounding box center [22, 427] width 8 height 5
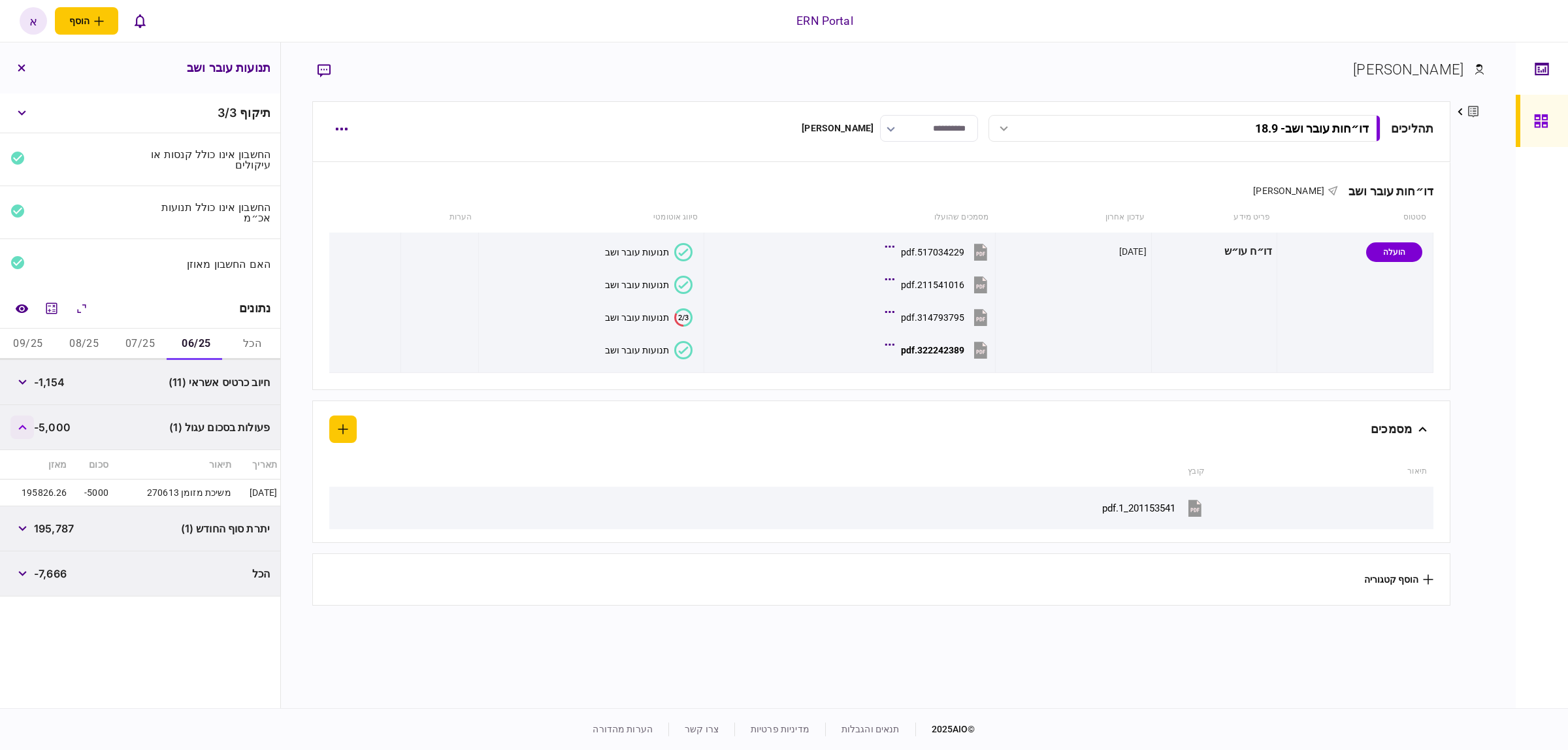
click at [27, 426] on icon "button" at bounding box center [22, 427] width 8 height 5
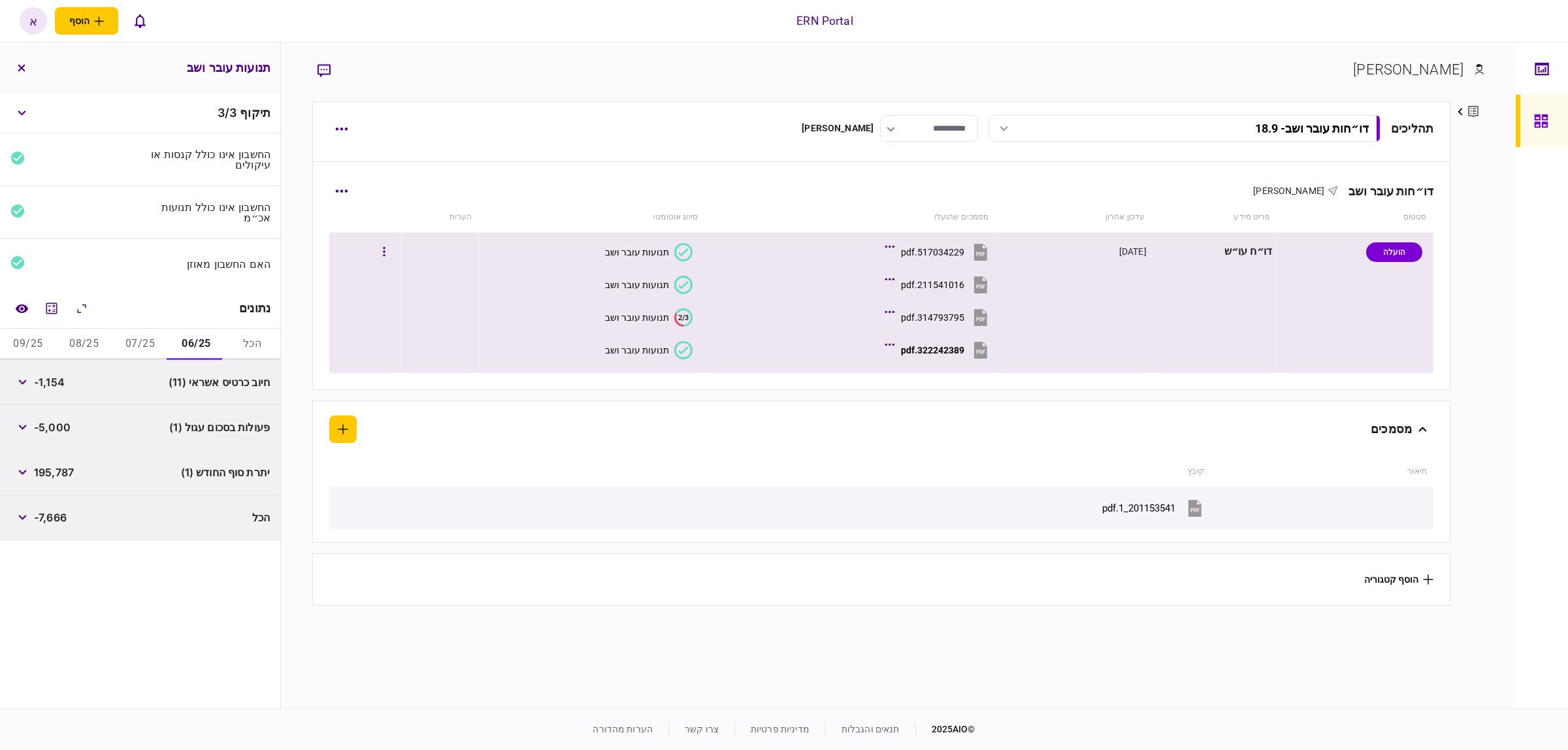
click at [946, 346] on div "322242389.pdf" at bounding box center [932, 350] width 63 height 11
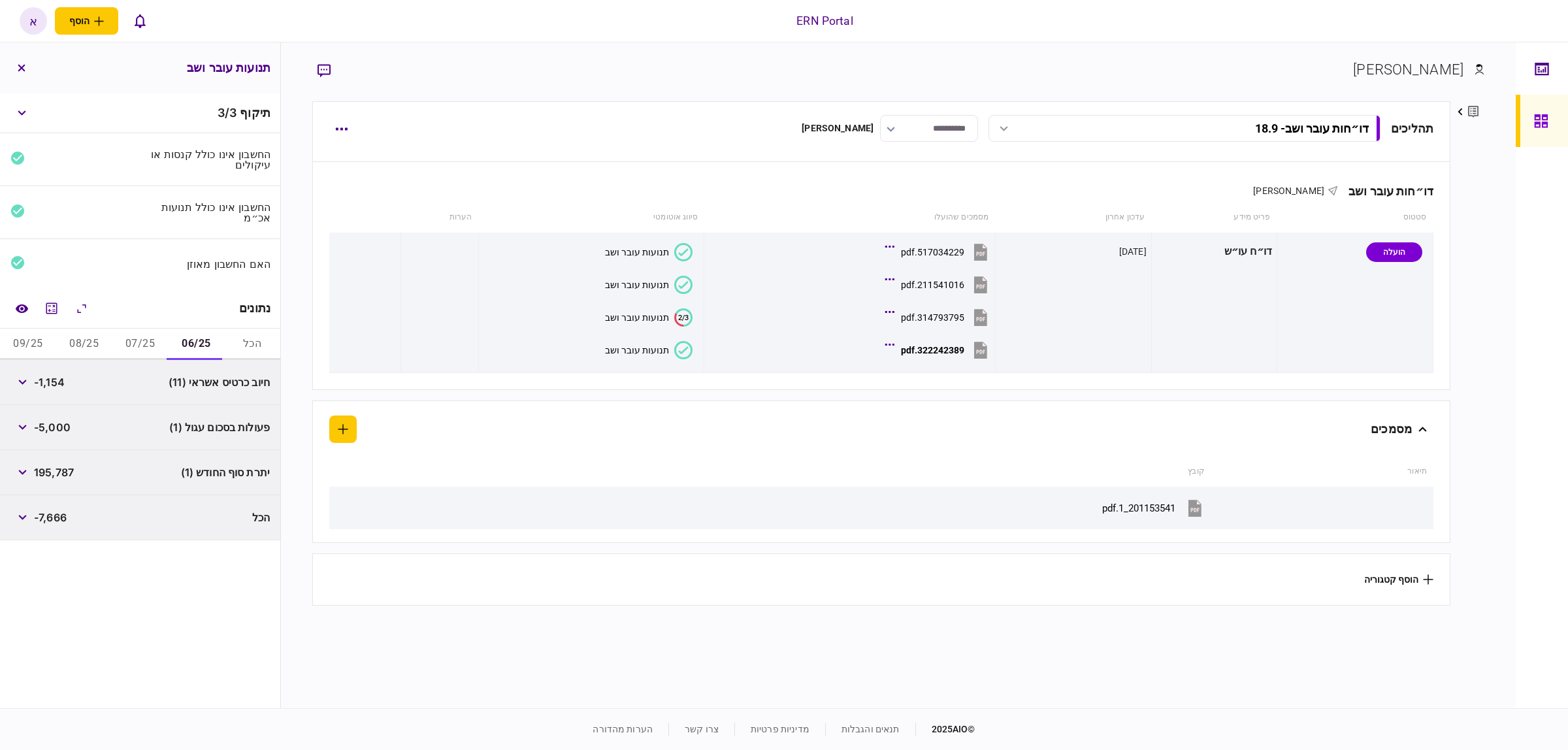
drag, startPoint x: 1186, startPoint y: 363, endPoint x: 1083, endPoint y: 425, distance: 120.2
click at [1125, 394] on div "דו״חות עובר ושב [PERSON_NAME] סטטוס פריט מידע עדכון אחרון מסמכים שהועלו סיווג א…" at bounding box center [881, 384] width 1138 height 443
click at [635, 427] on div "מסמכים" at bounding box center [895, 429] width 1063 height 28
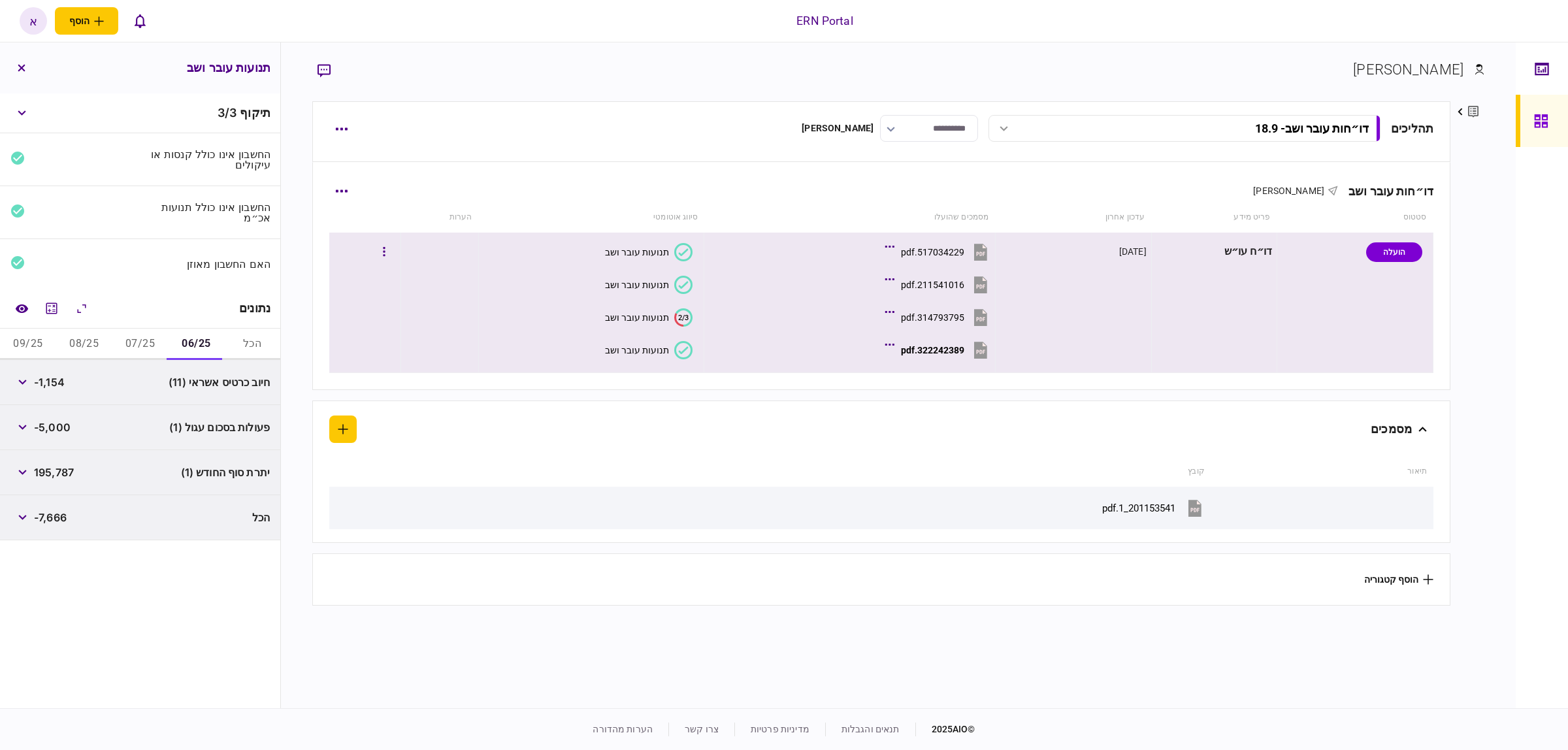
click at [572, 344] on section "תנועות עובר ושב" at bounding box center [588, 350] width 209 height 29
click at [644, 357] on button "תנועות עובר ושב" at bounding box center [649, 350] width 88 height 18
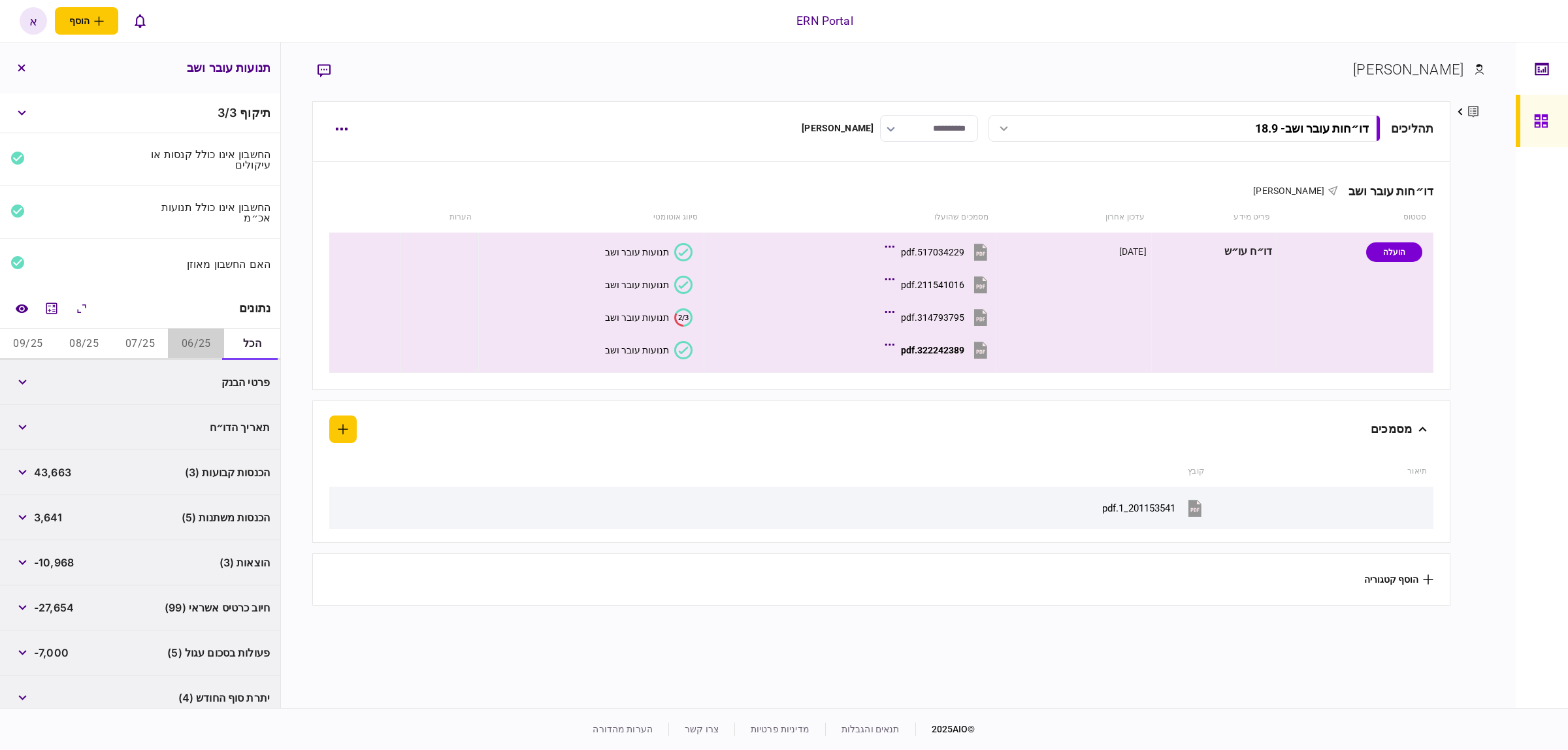
click at [203, 342] on button "06/25" at bounding box center [195, 344] width 56 height 31
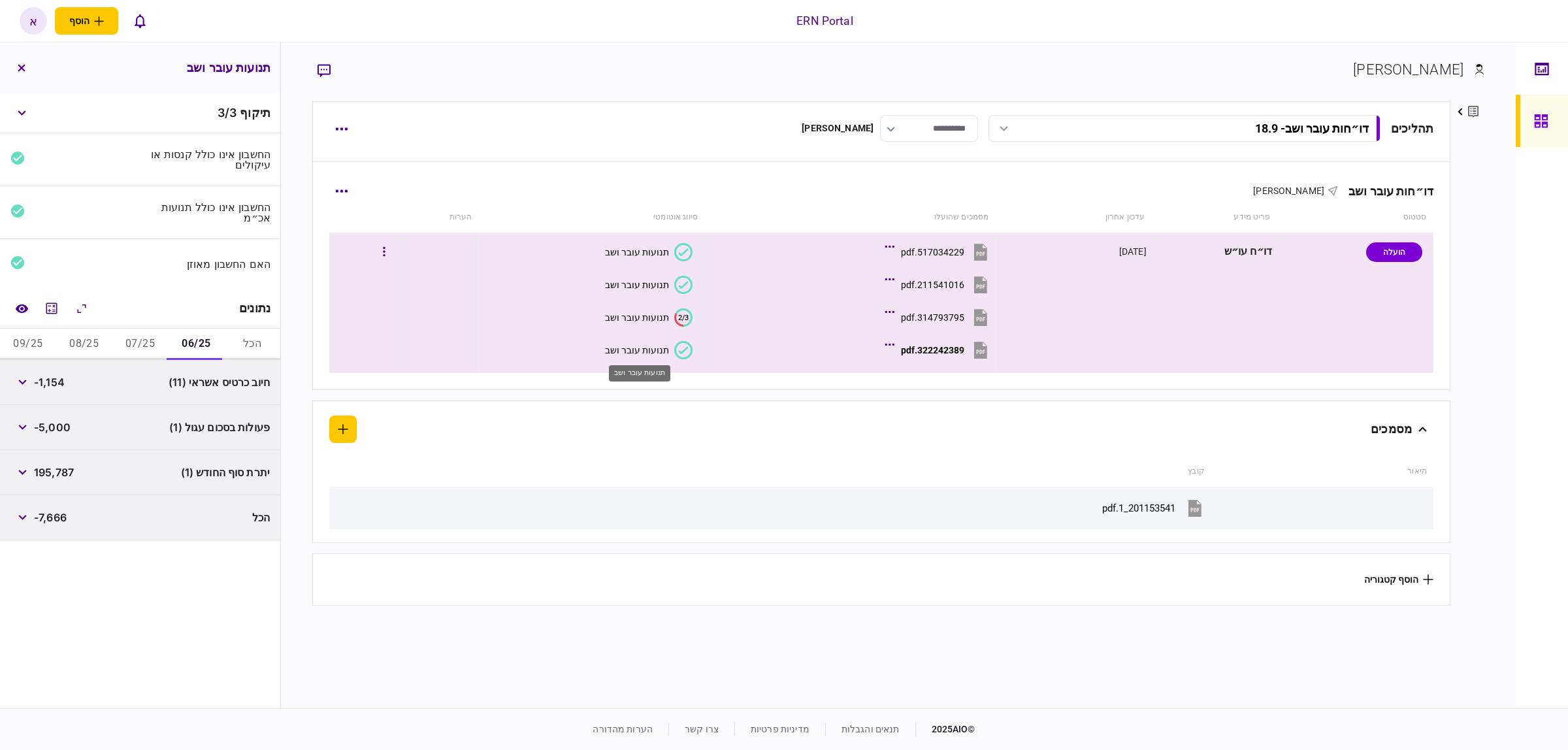
click at [644, 354] on div "תנועות עובר ושב" at bounding box center [637, 350] width 64 height 11
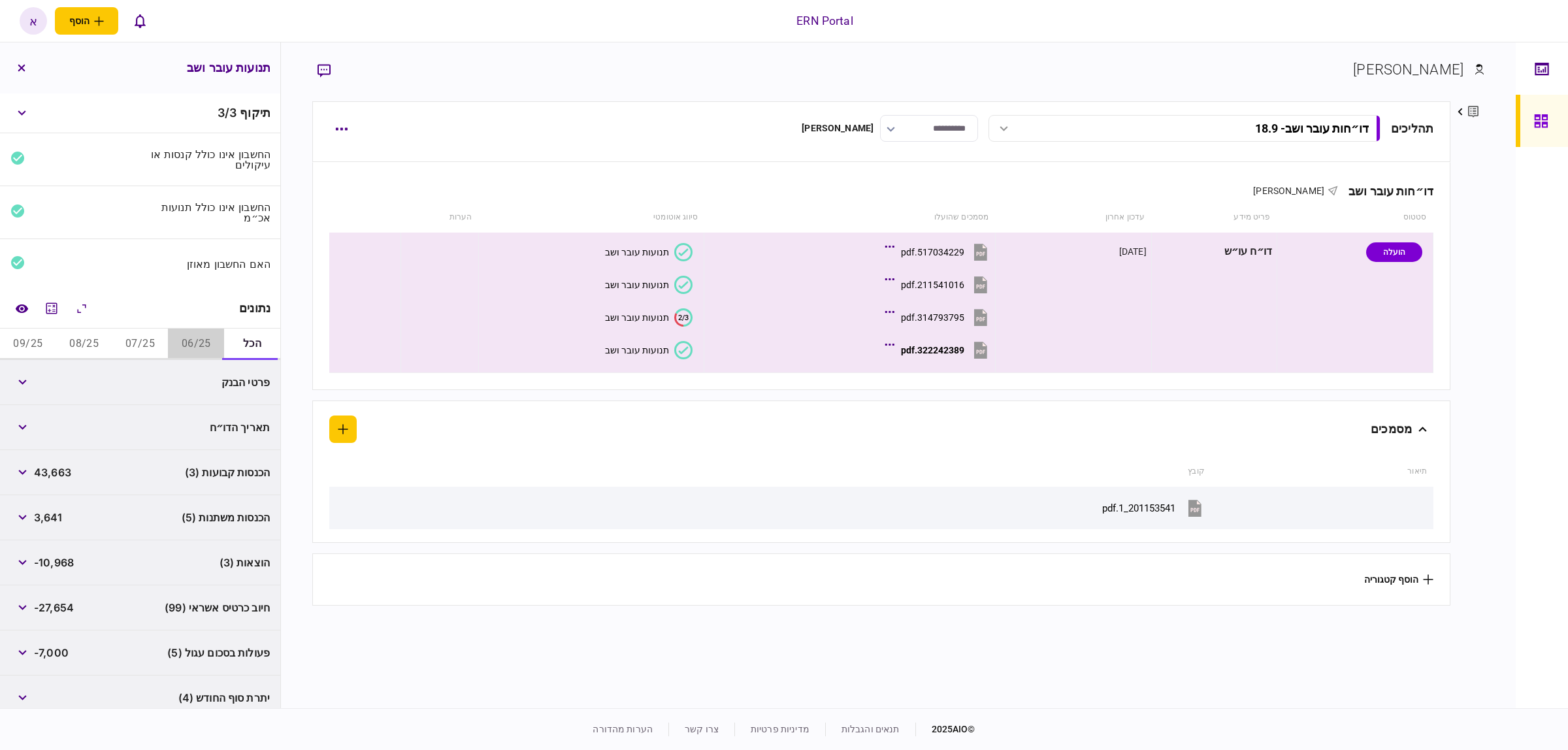
click at [209, 344] on button "06/25" at bounding box center [195, 344] width 56 height 31
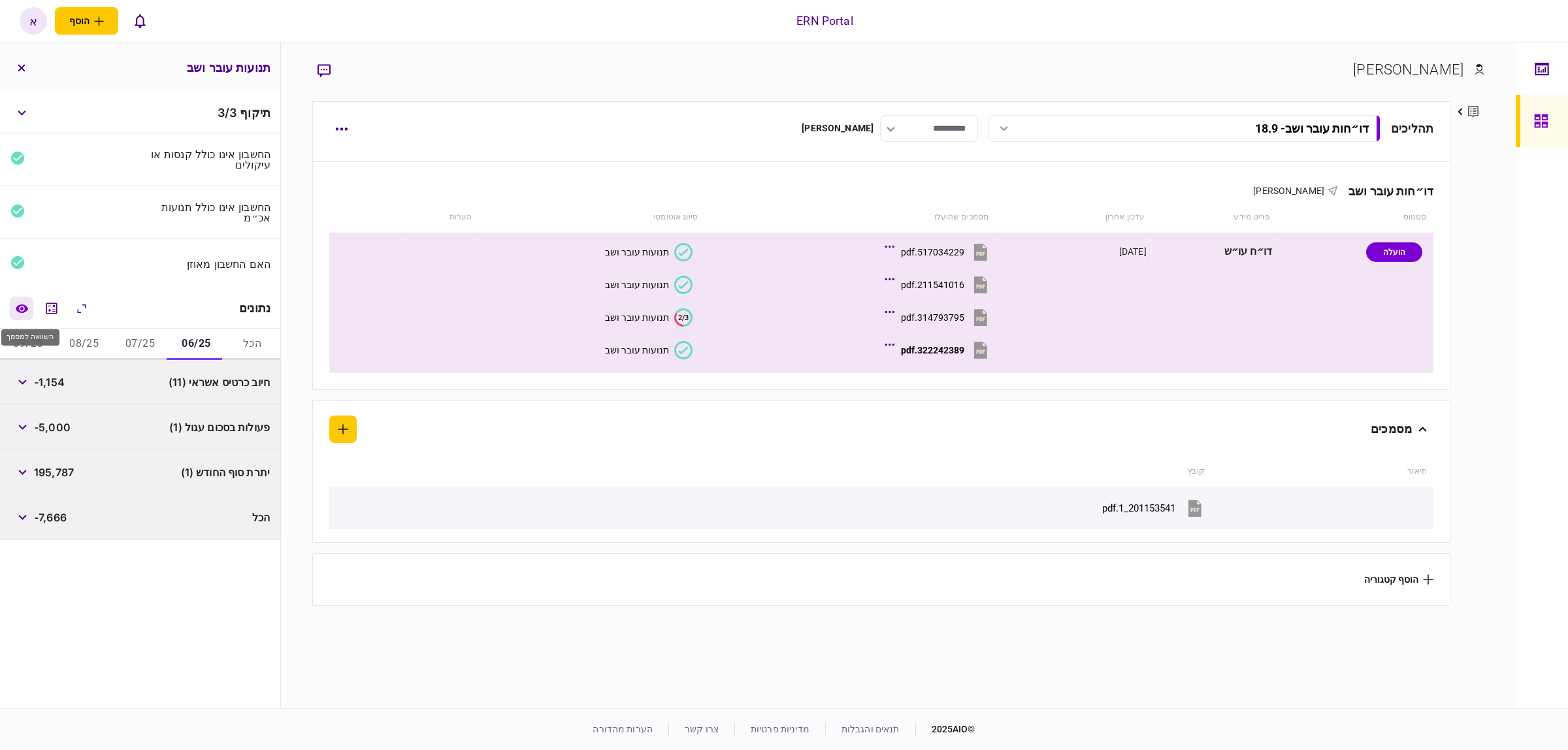
click at [21, 307] on icon "השוואה למסמך" at bounding box center [20, 308] width 12 height 8
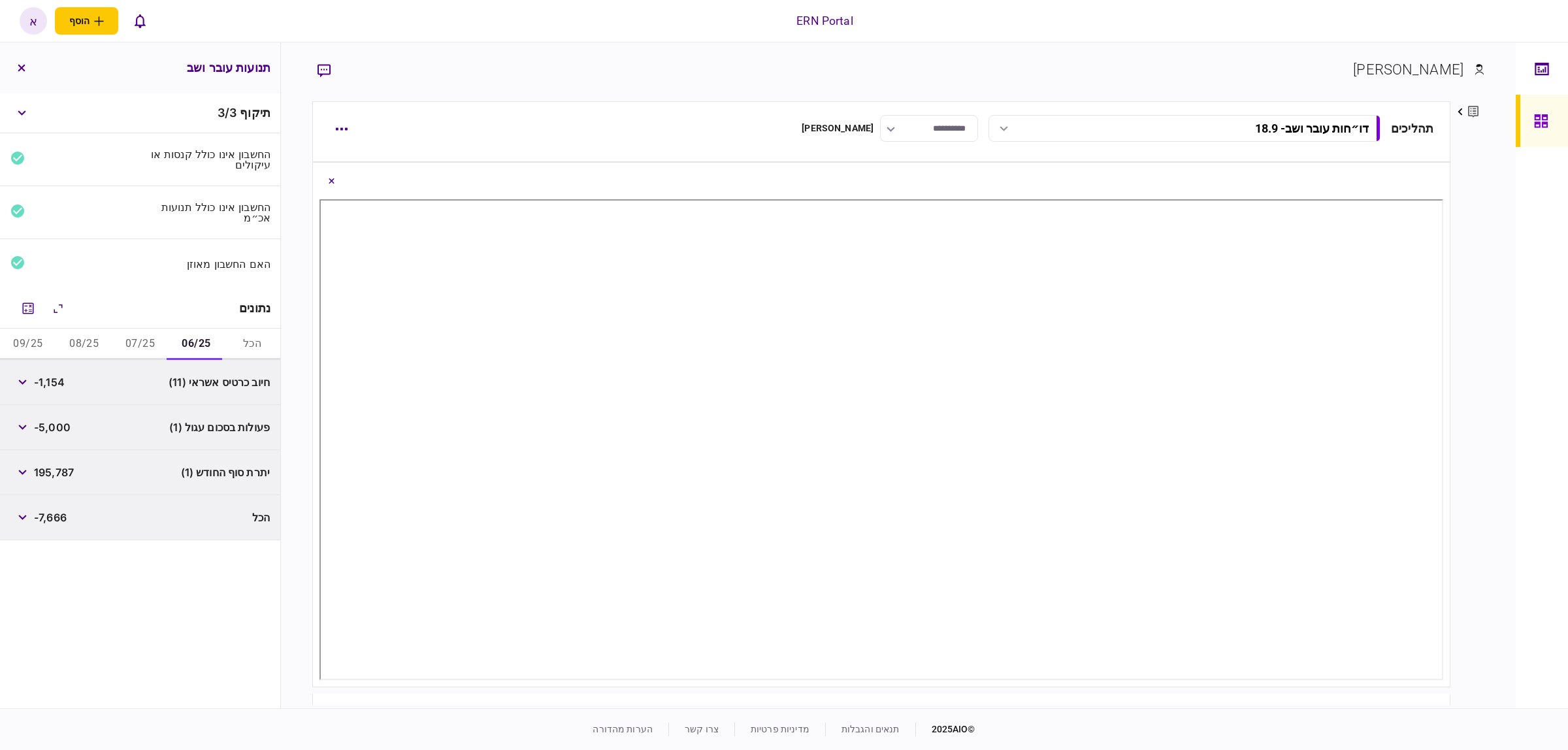
click at [136, 340] on button "07/25" at bounding box center [140, 344] width 56 height 31
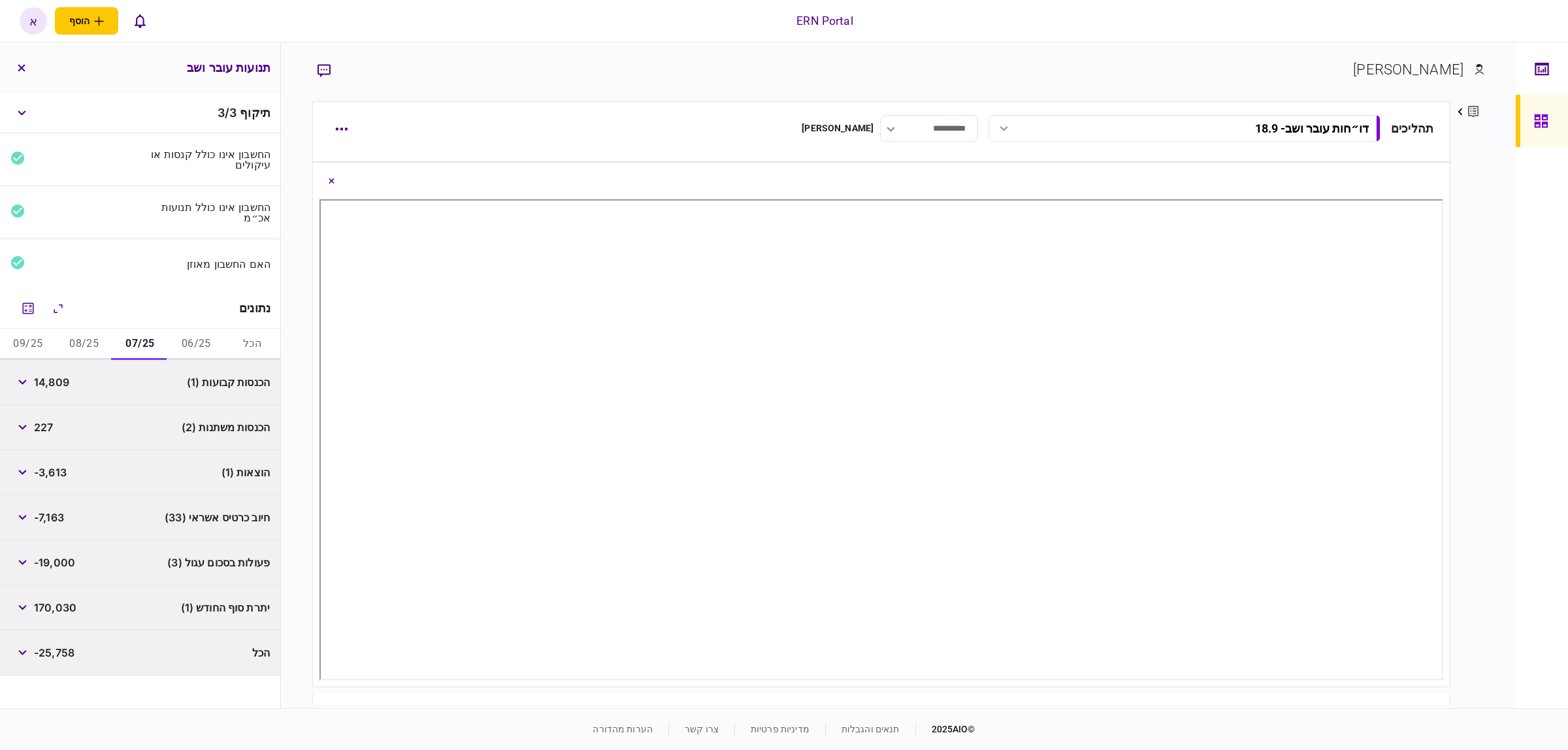
click at [190, 344] on button "06/25" at bounding box center [195, 344] width 56 height 31
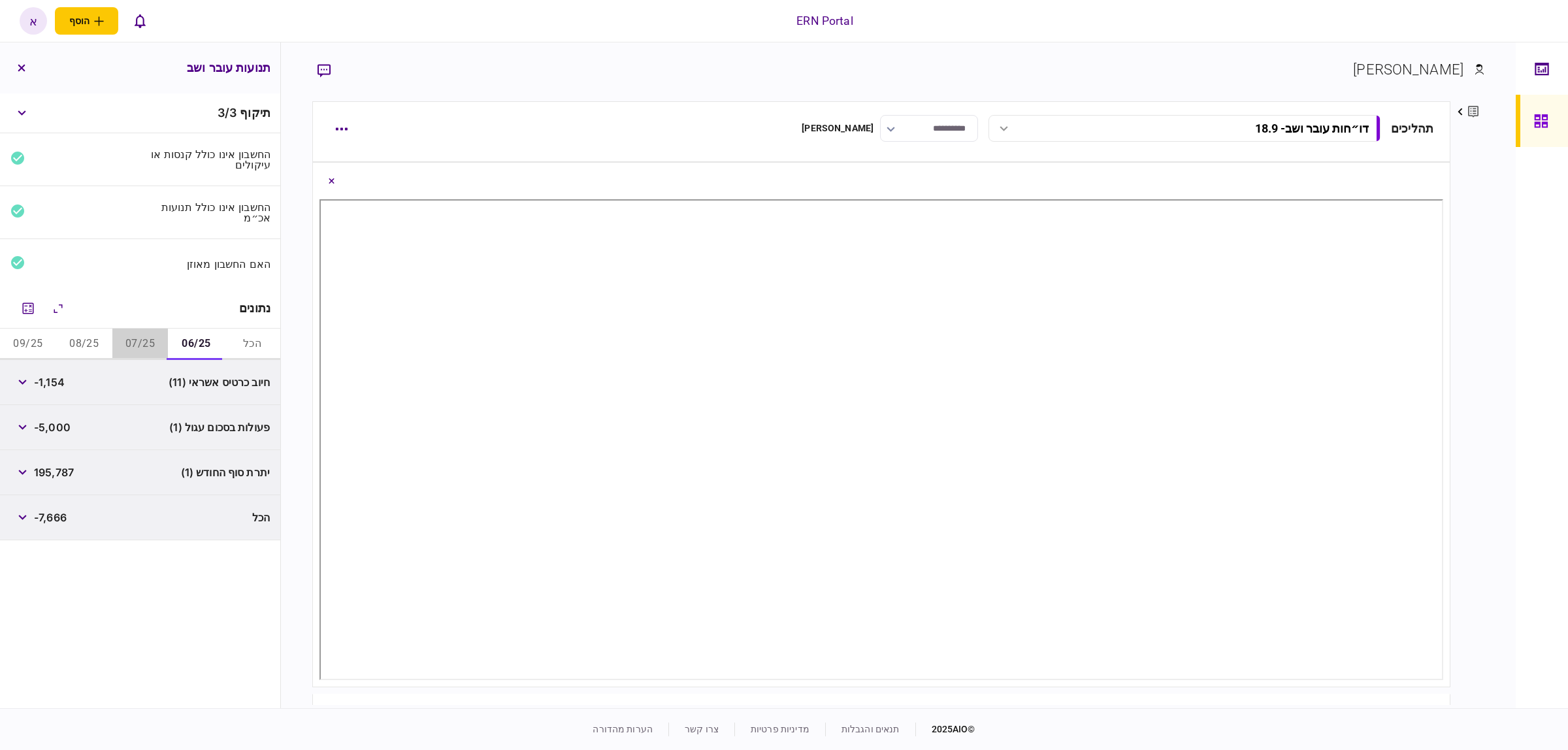
click at [142, 341] on button "07/25" at bounding box center [140, 344] width 56 height 31
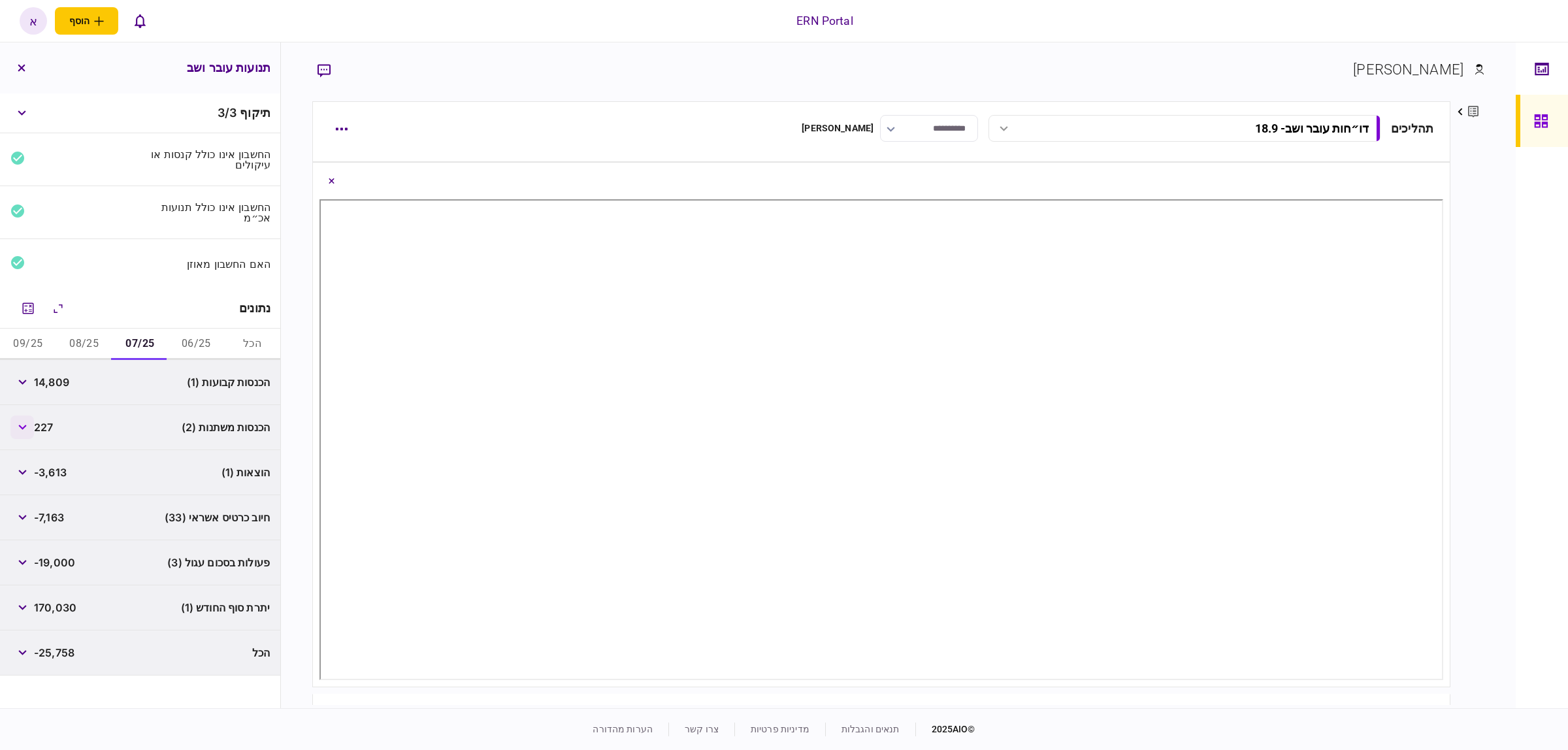
click at [27, 431] on button "button" at bounding box center [22, 427] width 24 height 24
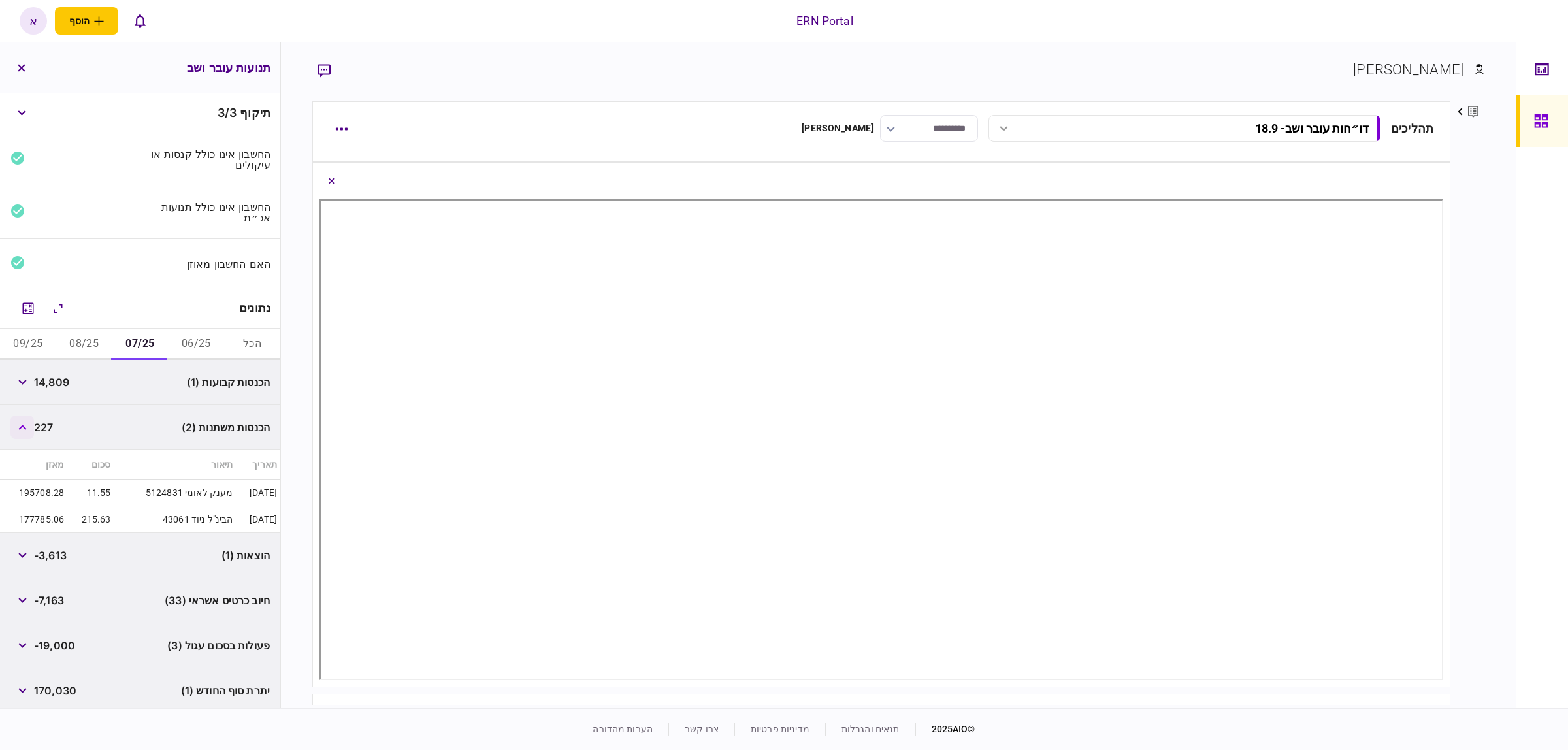
click at [21, 427] on icon "button" at bounding box center [22, 427] width 8 height 5
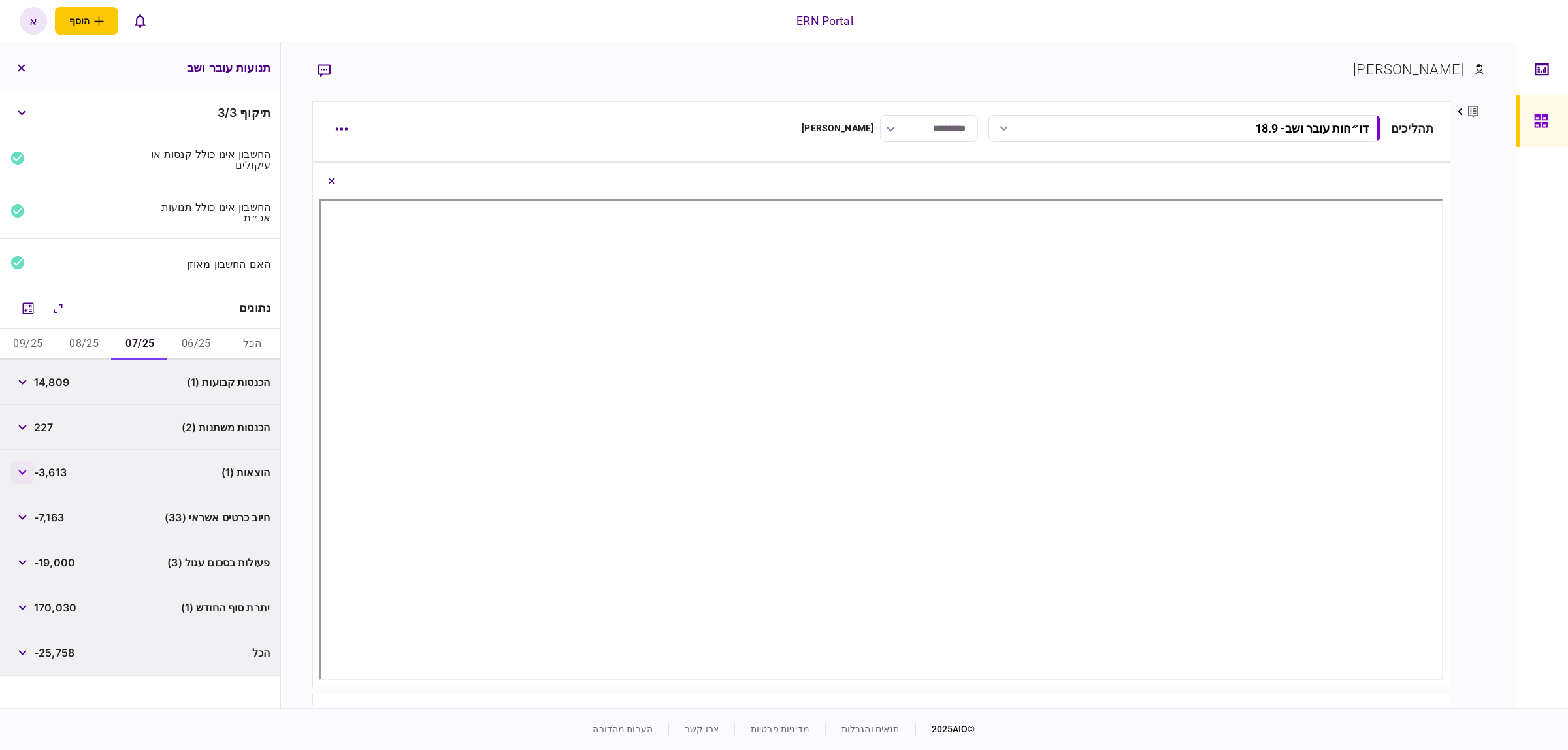
click at [24, 477] on button "button" at bounding box center [22, 472] width 24 height 24
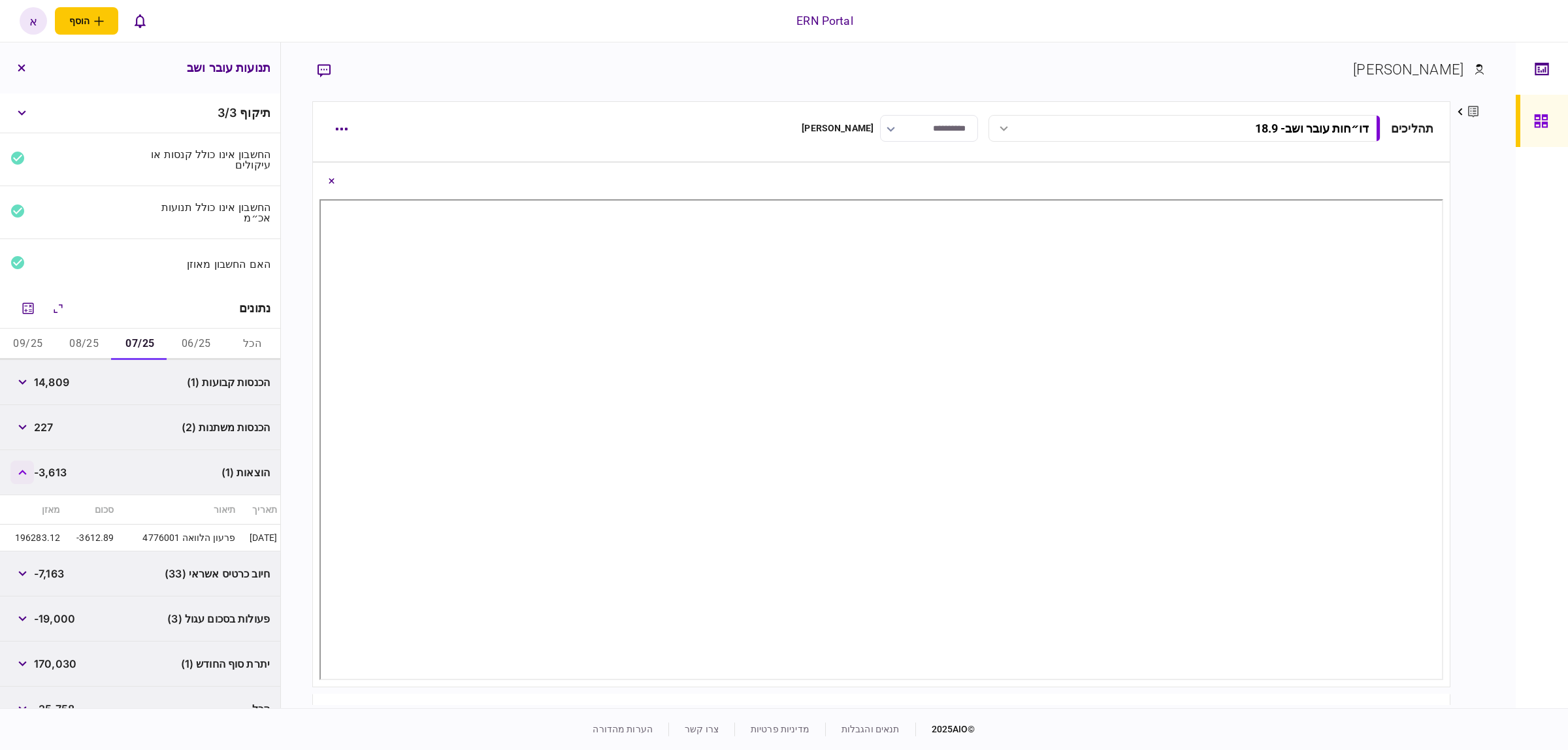
click at [24, 477] on button "button" at bounding box center [22, 472] width 24 height 24
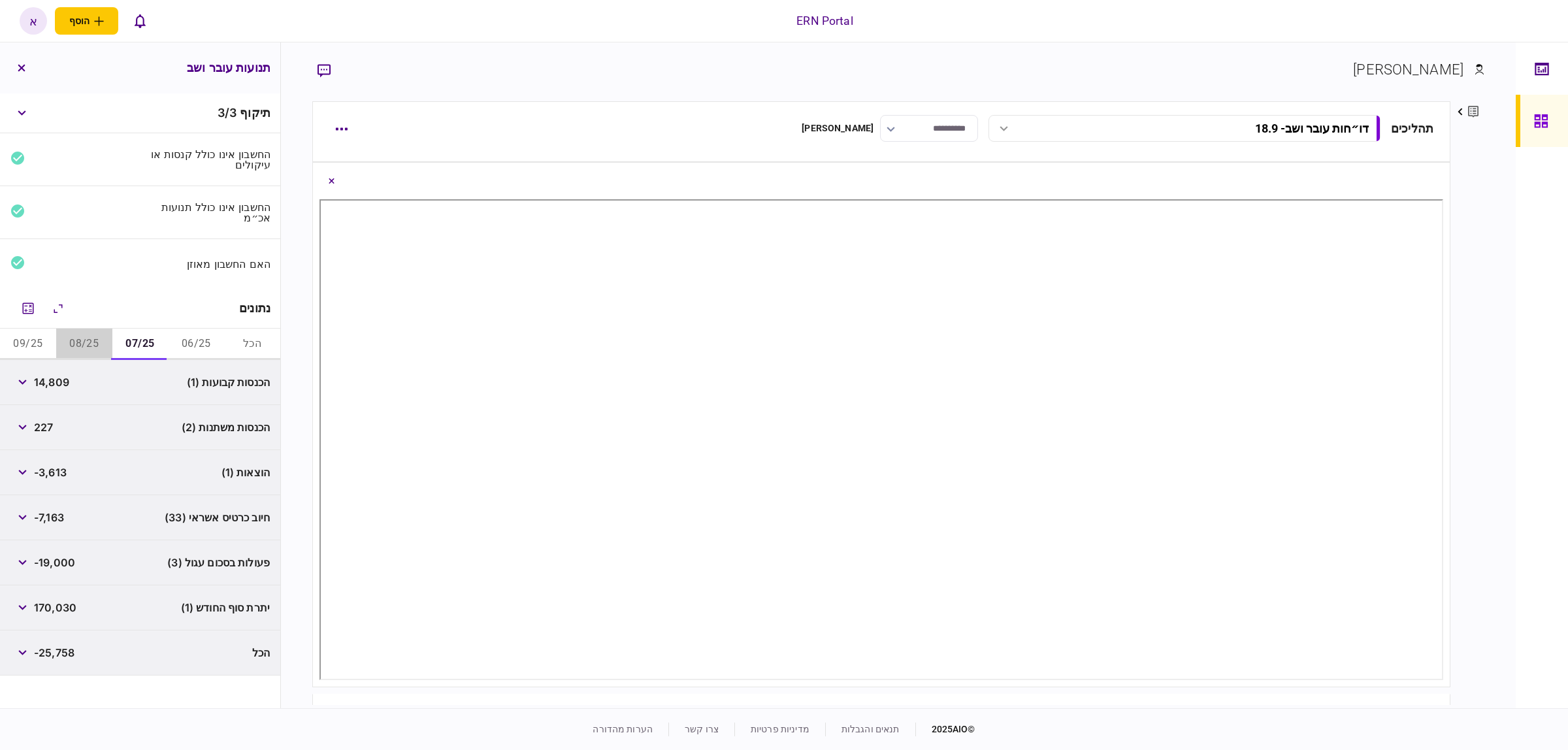
click at [103, 342] on button "08/25" at bounding box center [84, 344] width 56 height 31
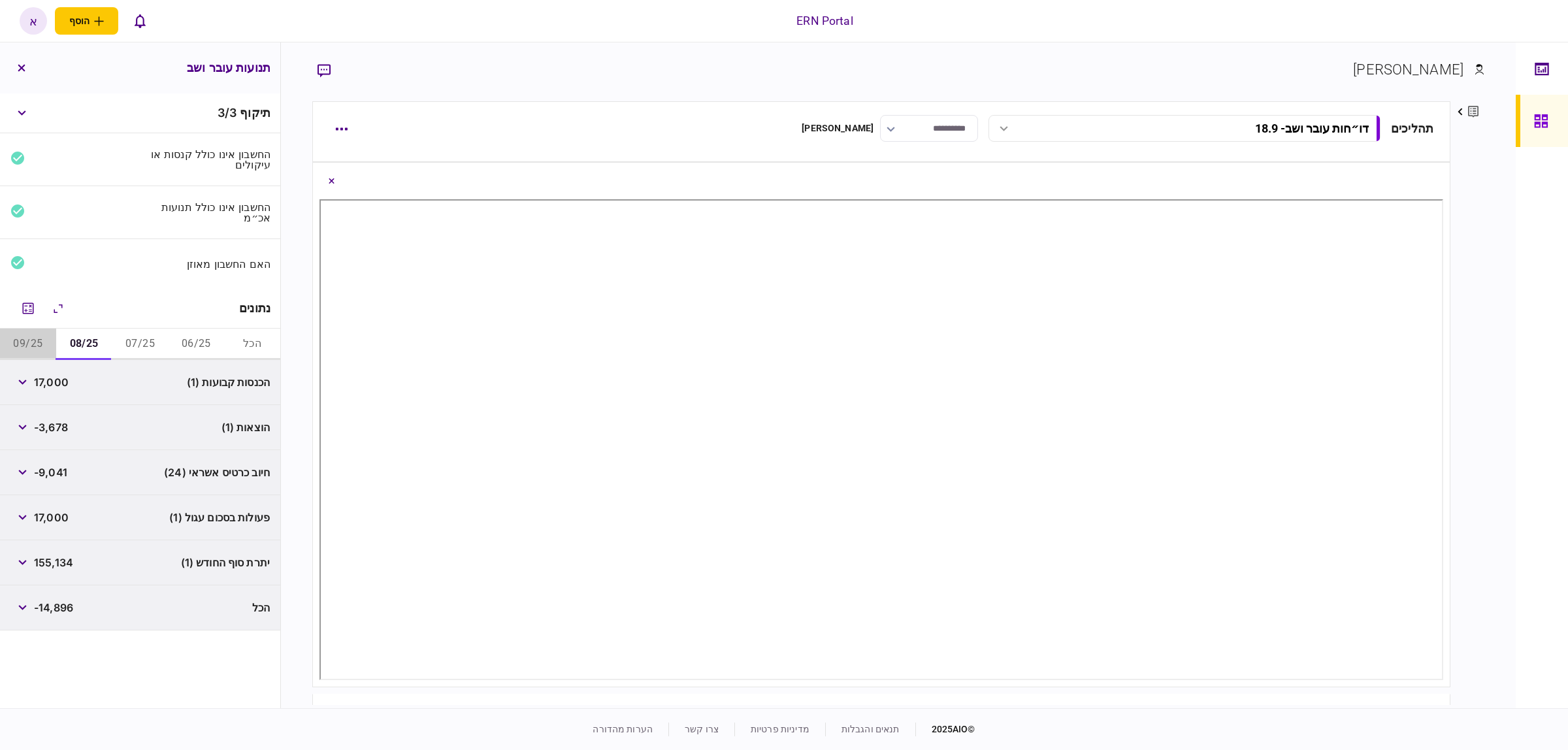
click at [34, 348] on button "09/25" at bounding box center [28, 344] width 56 height 31
